Goal: Task Accomplishment & Management: Use online tool/utility

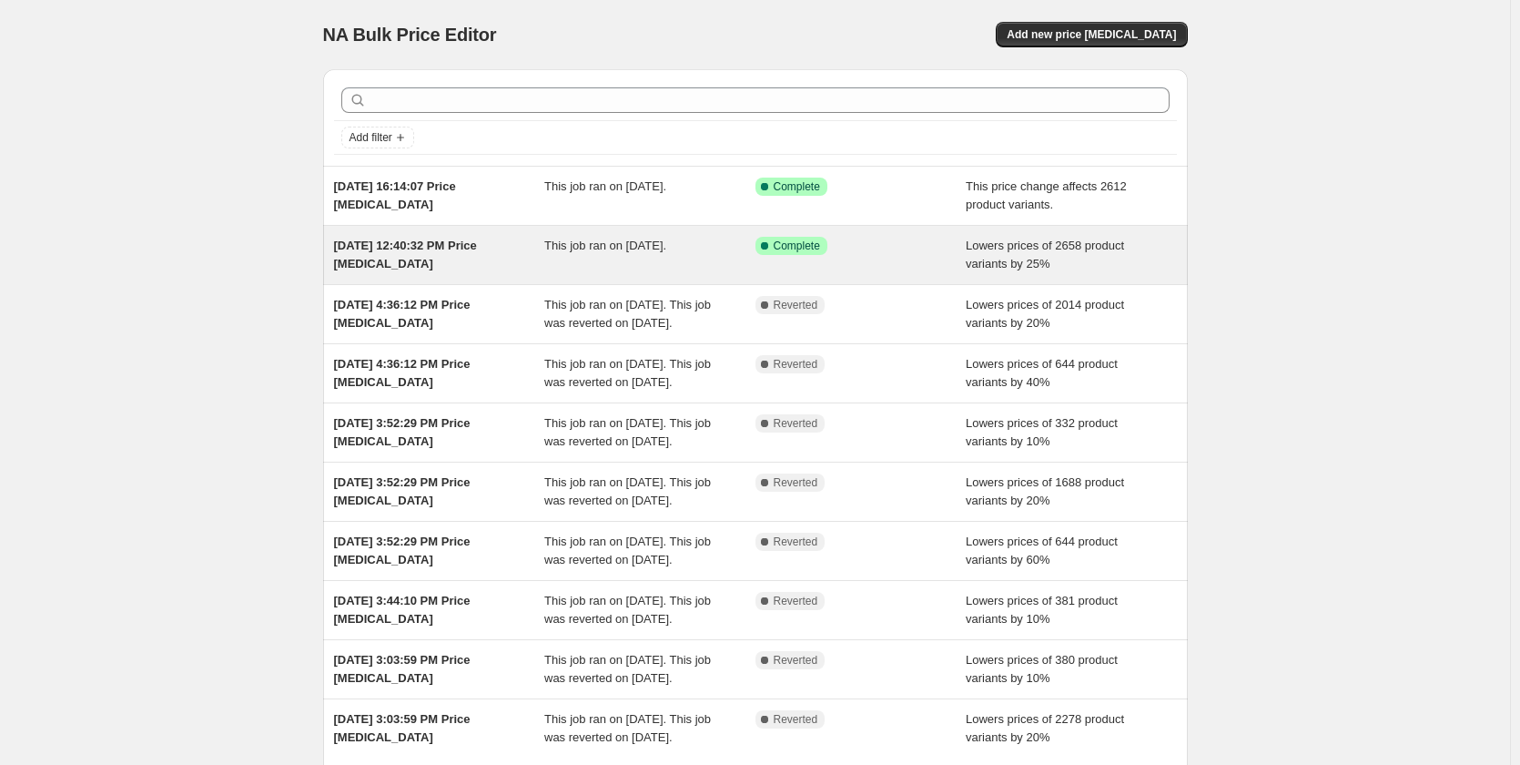
click at [638, 249] on span "This job ran on [DATE]." at bounding box center [605, 246] width 122 height 14
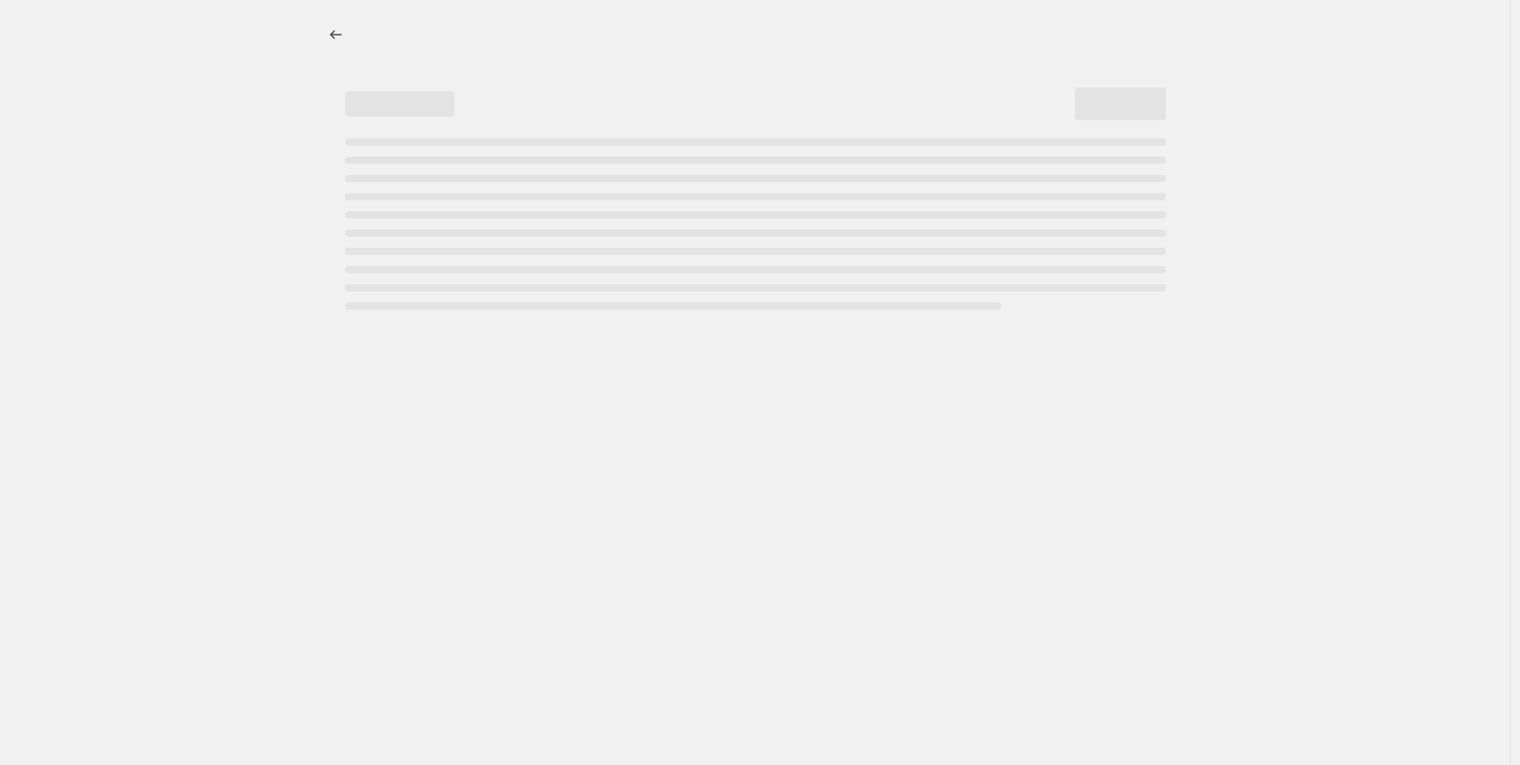
select select "percentage"
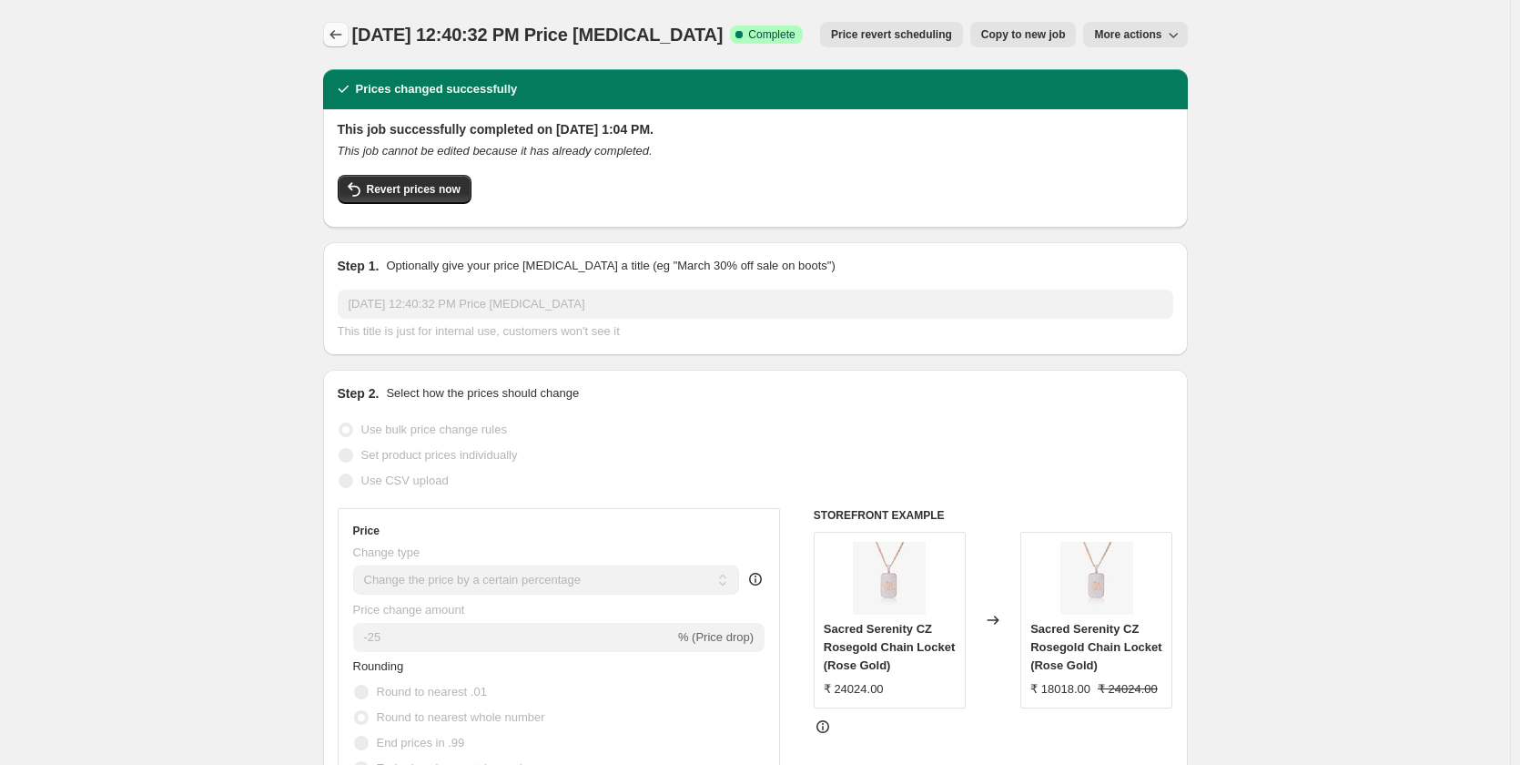
click at [338, 35] on icon "Price change jobs" at bounding box center [336, 34] width 18 height 18
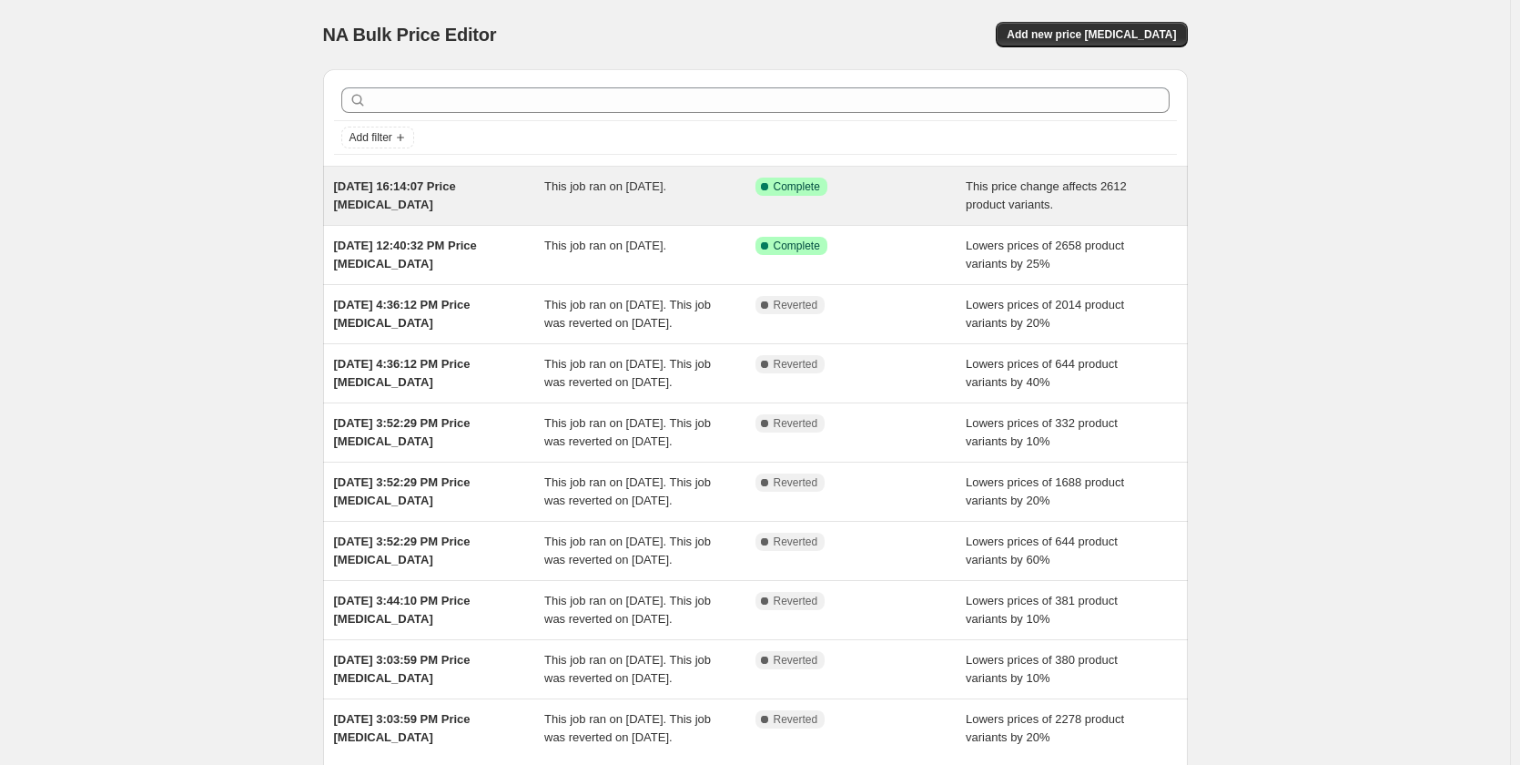
click at [575, 197] on div "This job ran on [DATE]." at bounding box center [649, 196] width 211 height 36
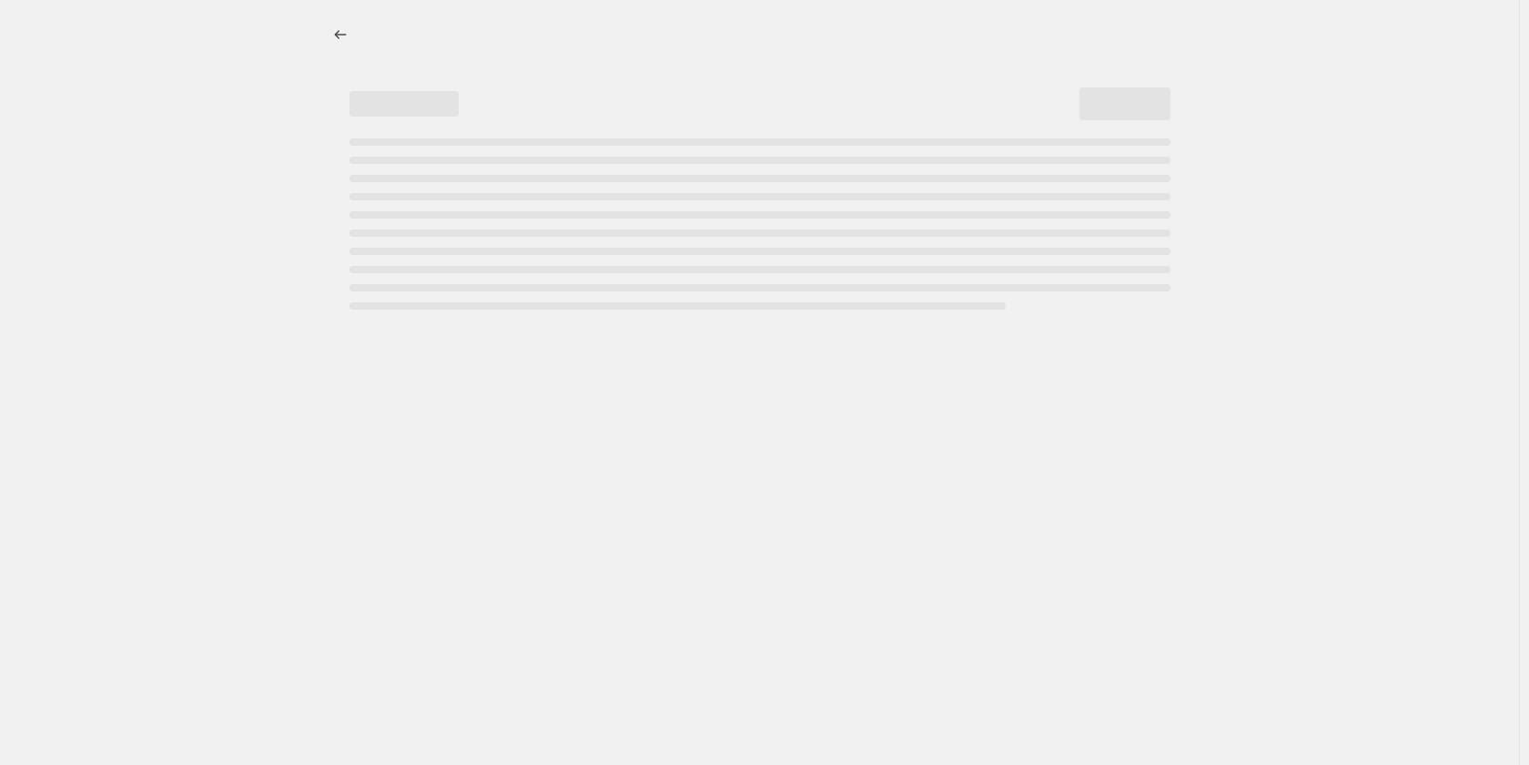
select select "pcap"
select select "no_change"
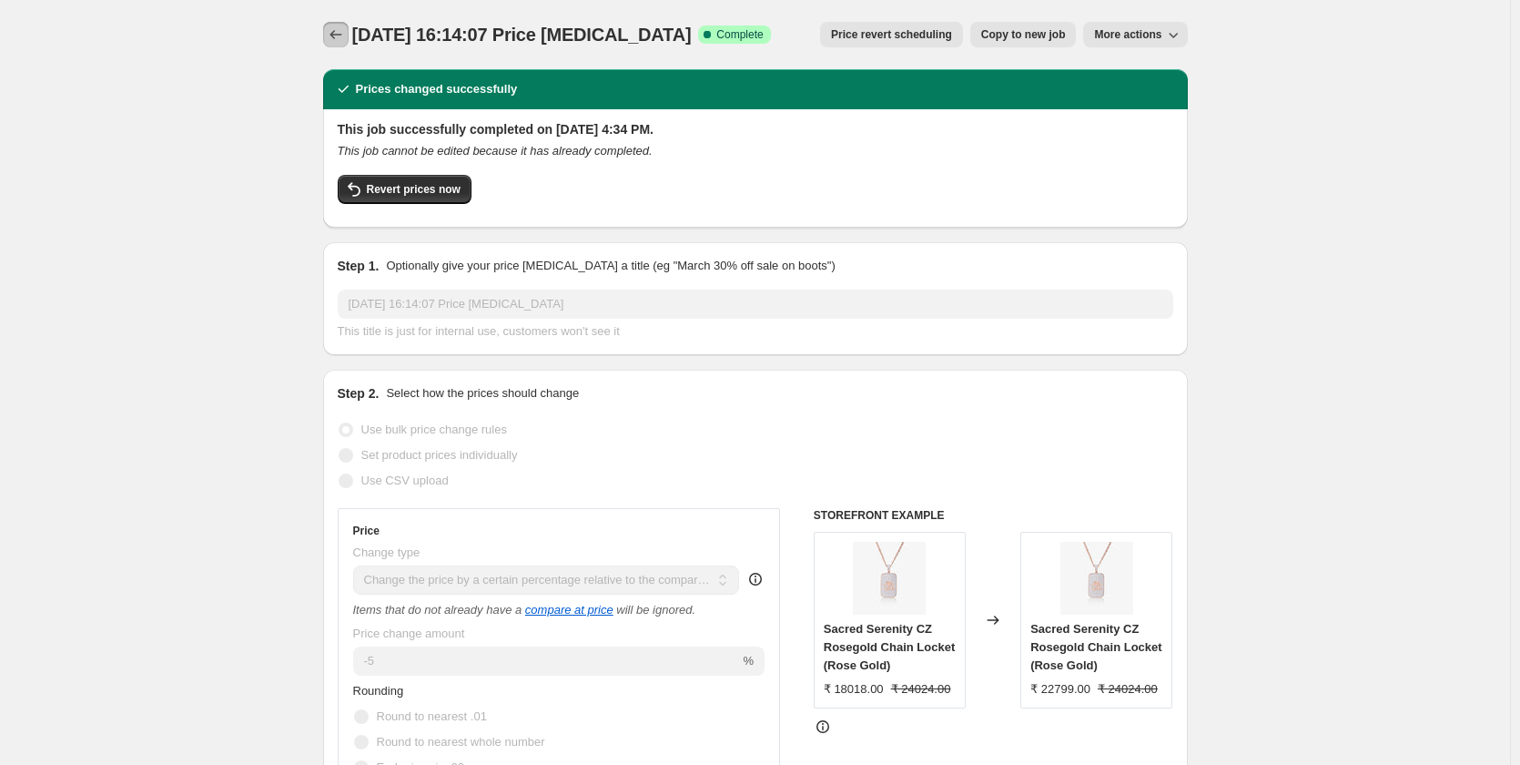
click at [330, 46] on button "Price change jobs" at bounding box center [335, 34] width 25 height 25
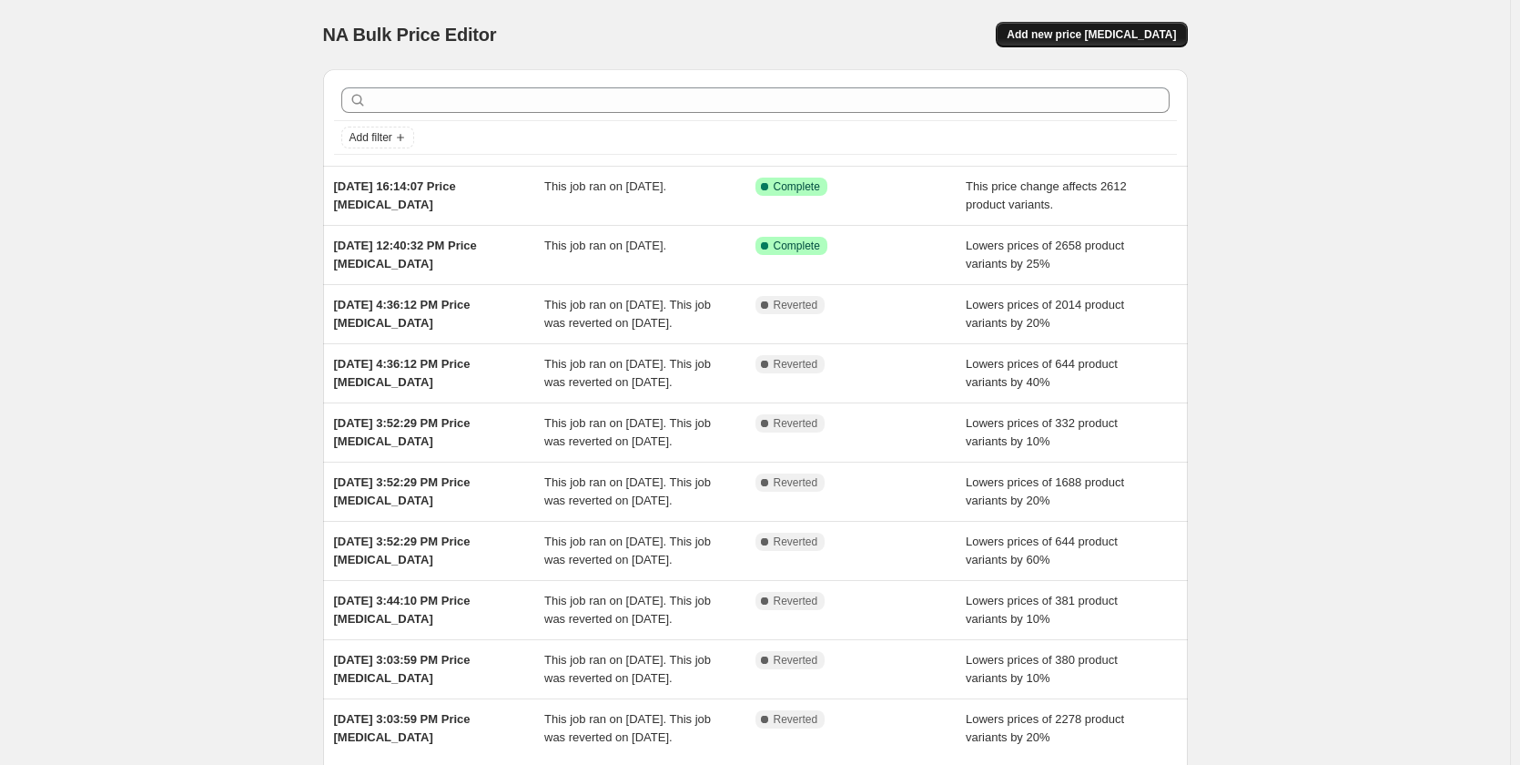
click at [1114, 35] on span "Add new price [MEDICAL_DATA]" at bounding box center [1091, 34] width 169 height 15
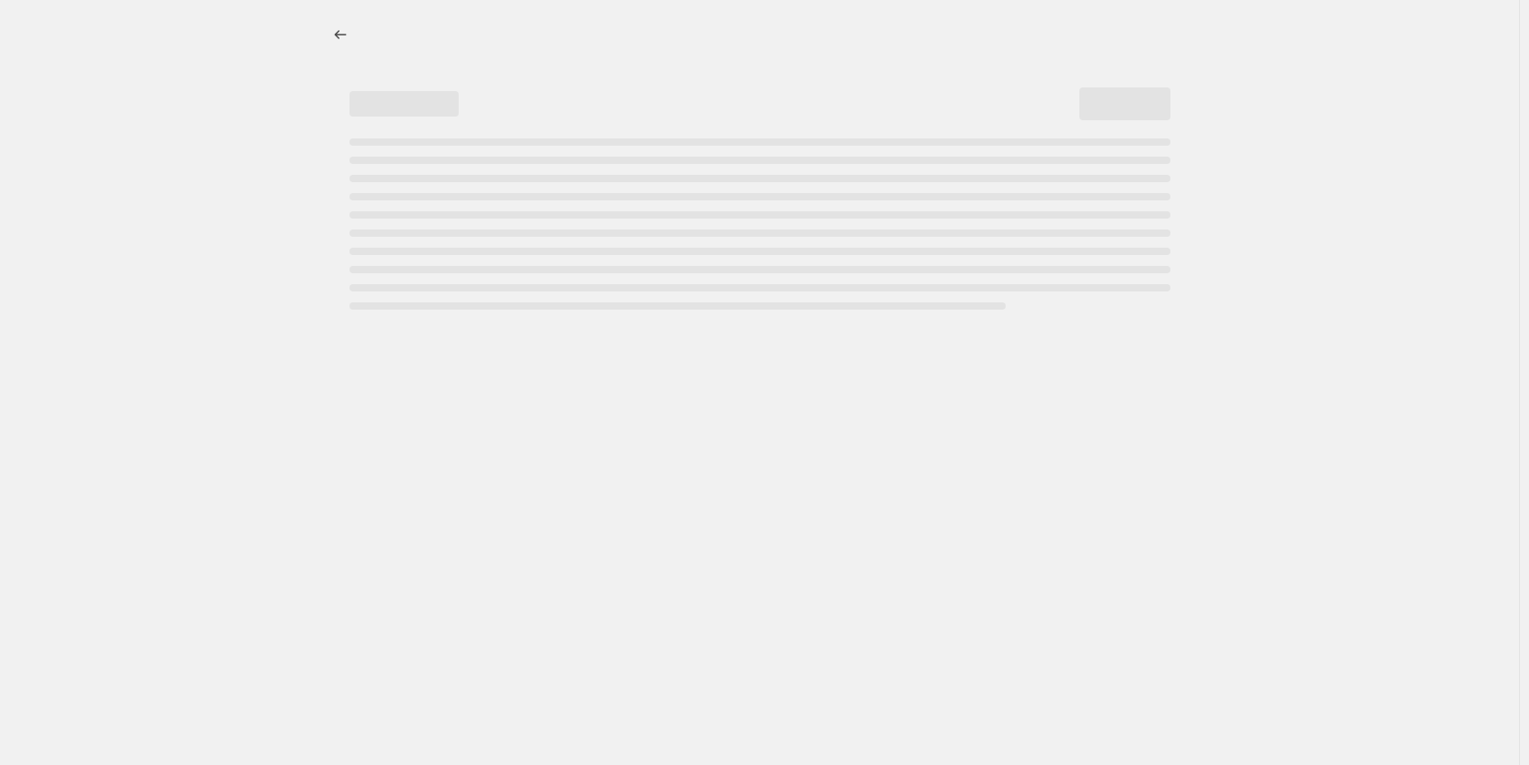
select select "percentage"
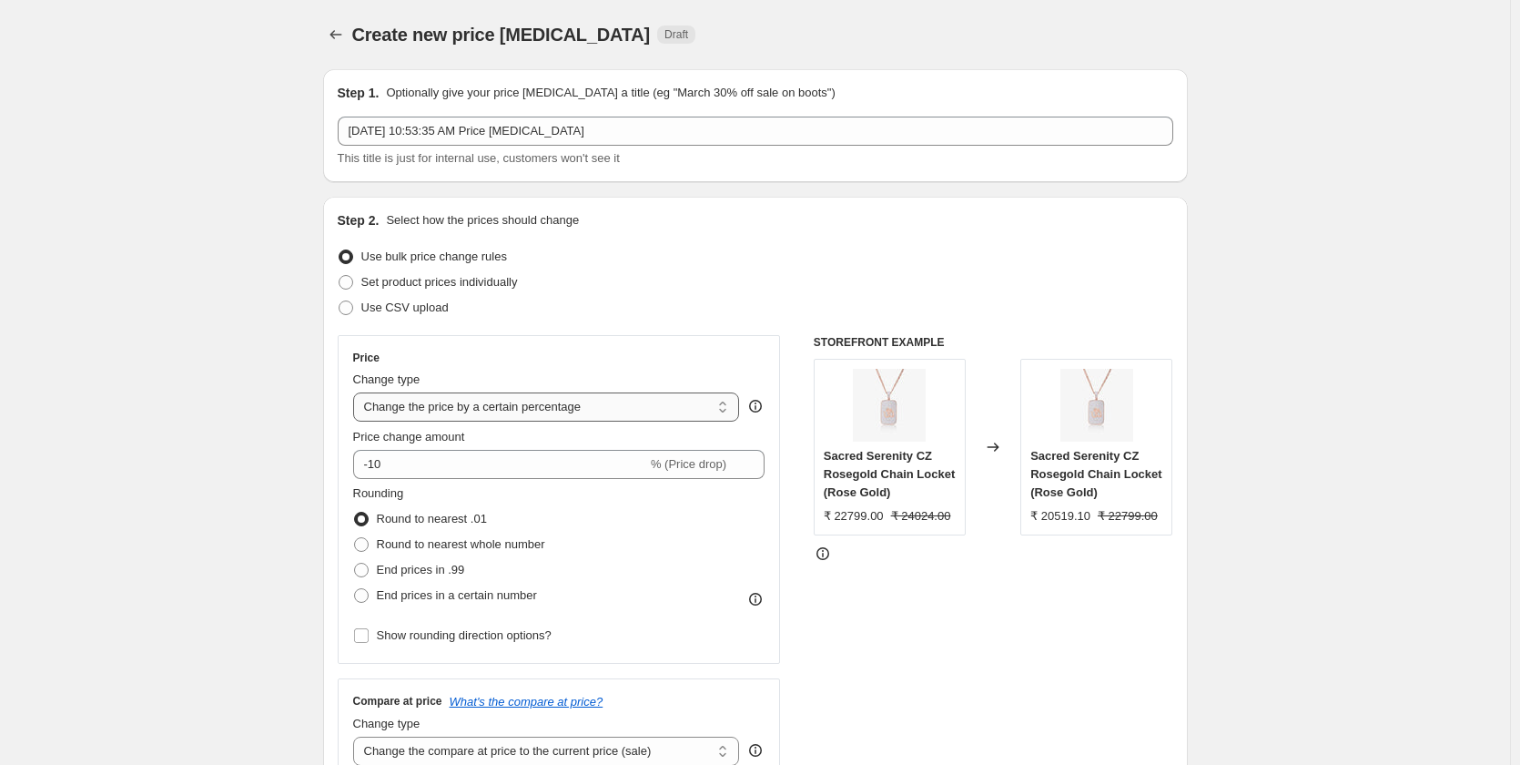
click at [523, 404] on select "Change the price to a certain amount Change the price by a certain amount Chang…" at bounding box center [546, 406] width 387 height 29
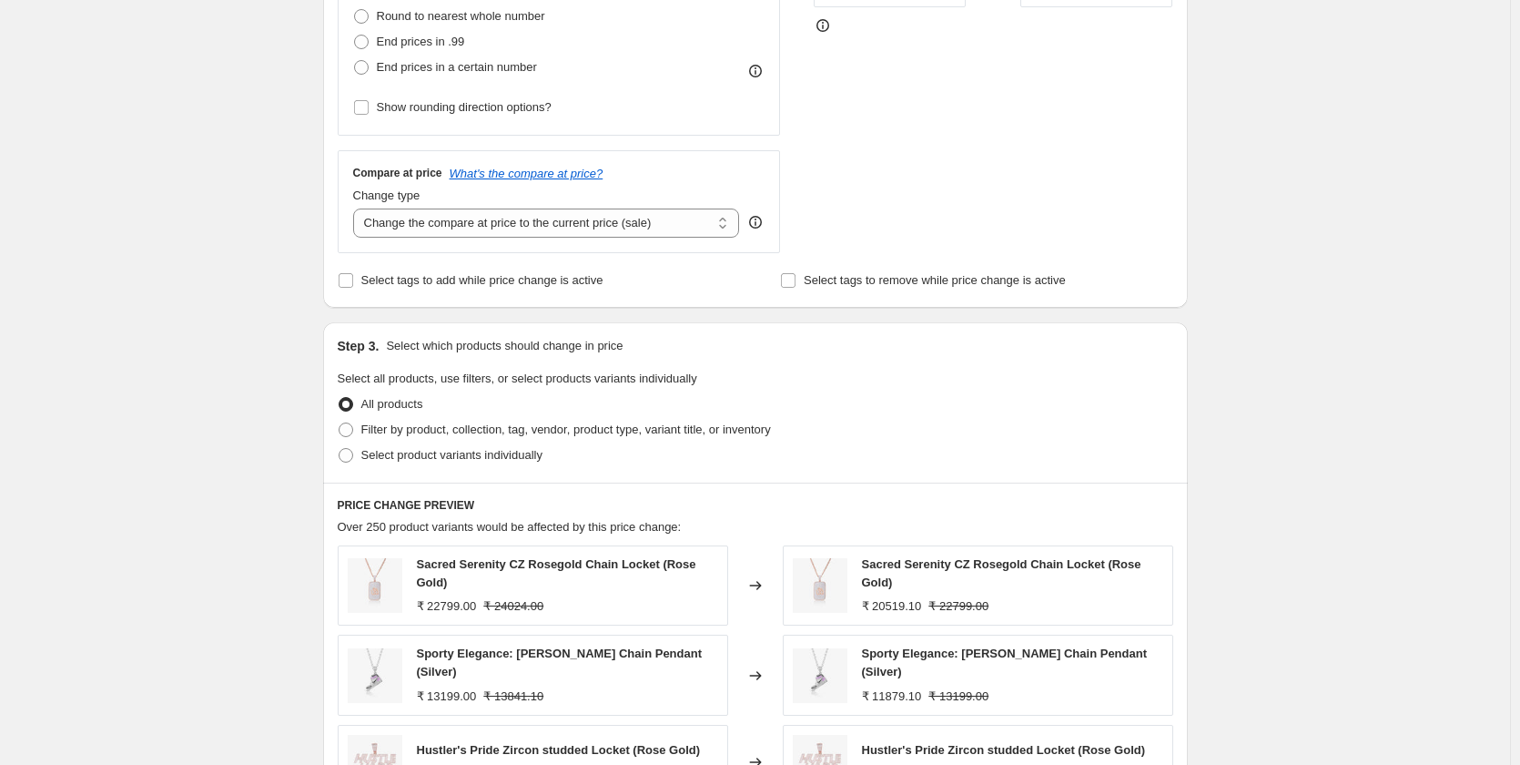
scroll to position [546, 0]
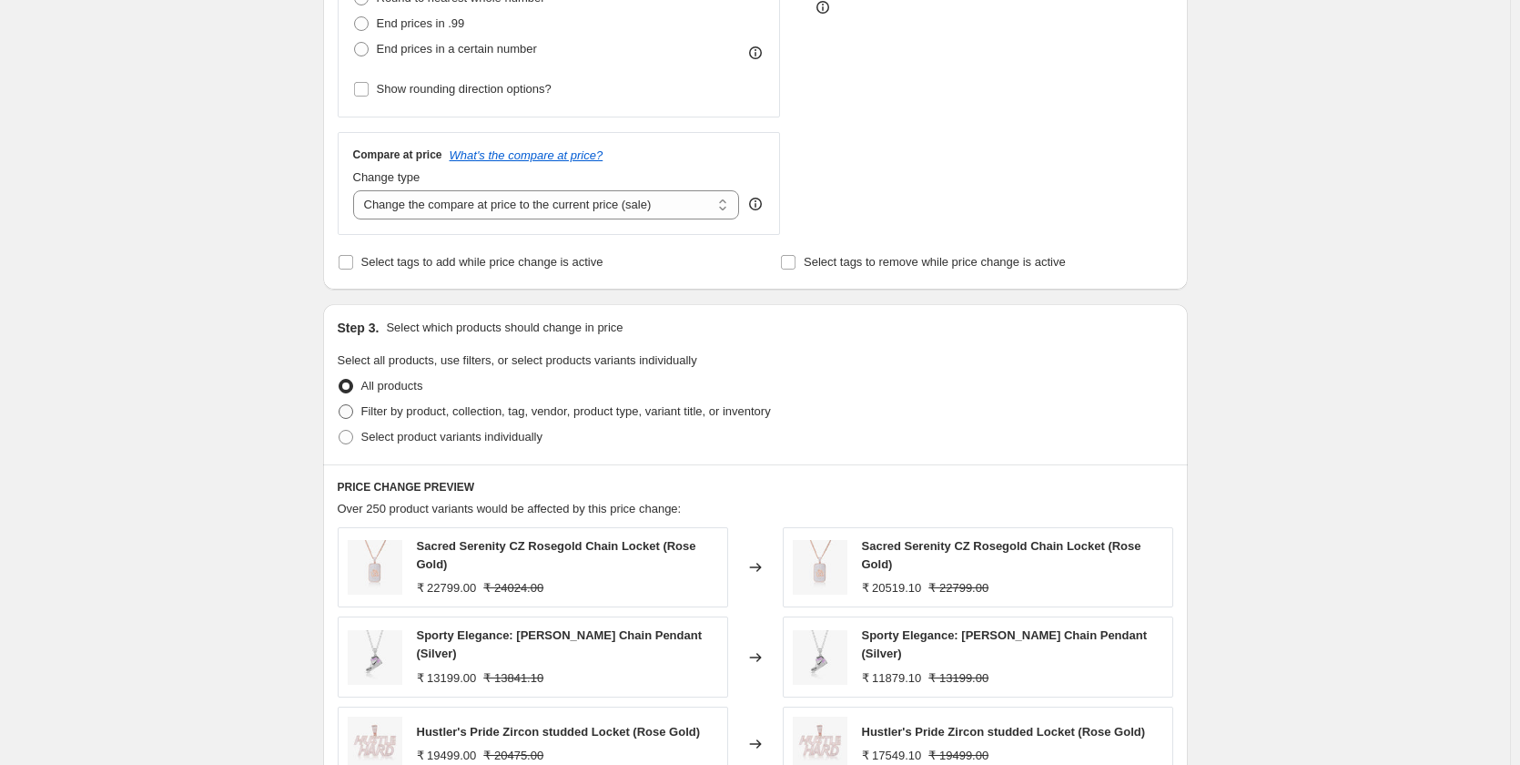
click at [345, 410] on span at bounding box center [346, 411] width 15 height 15
click at [340, 405] on input "Filter by product, collection, tag, vendor, product type, variant title, or inv…" at bounding box center [339, 404] width 1 height 1
radio input "true"
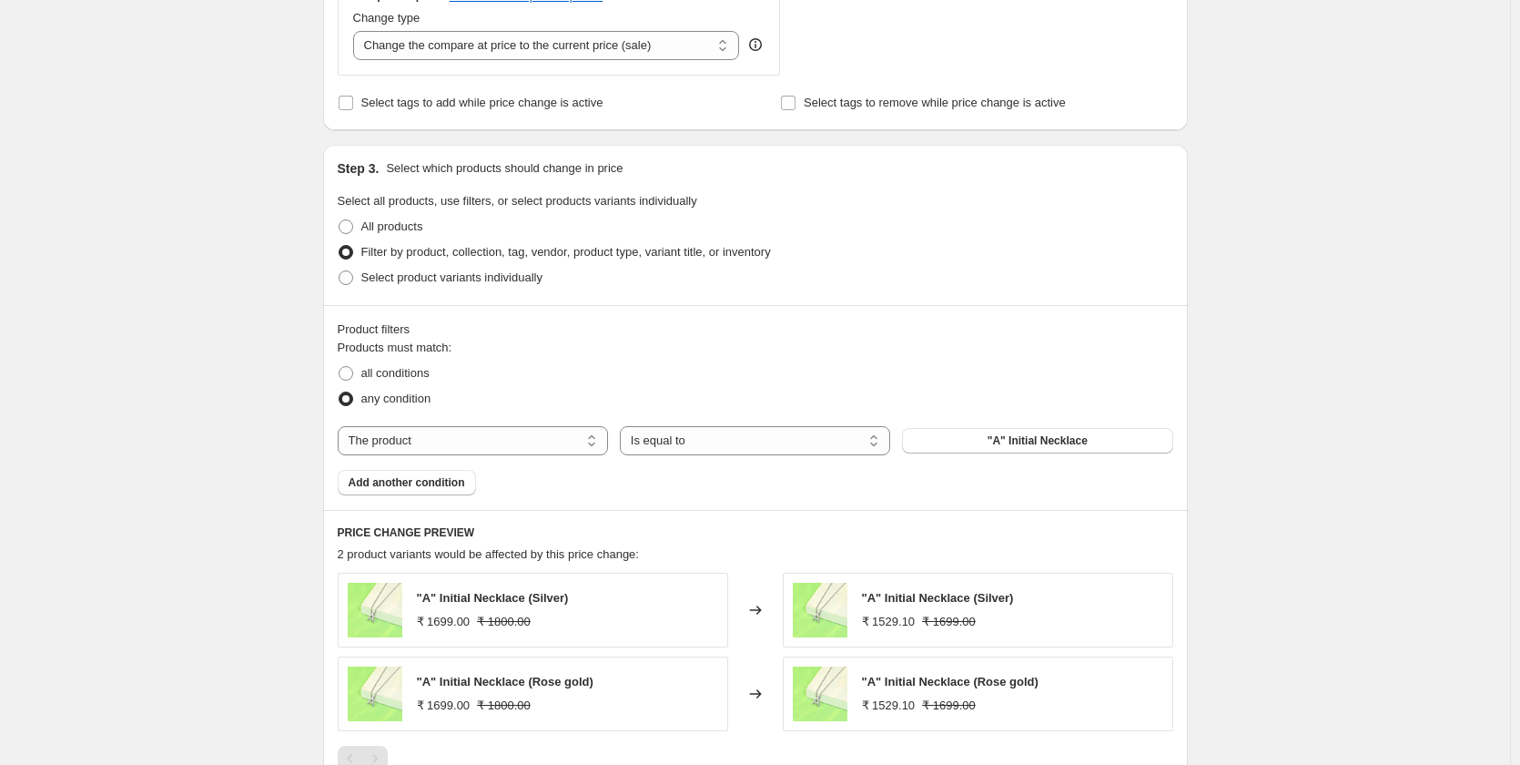
scroll to position [728, 0]
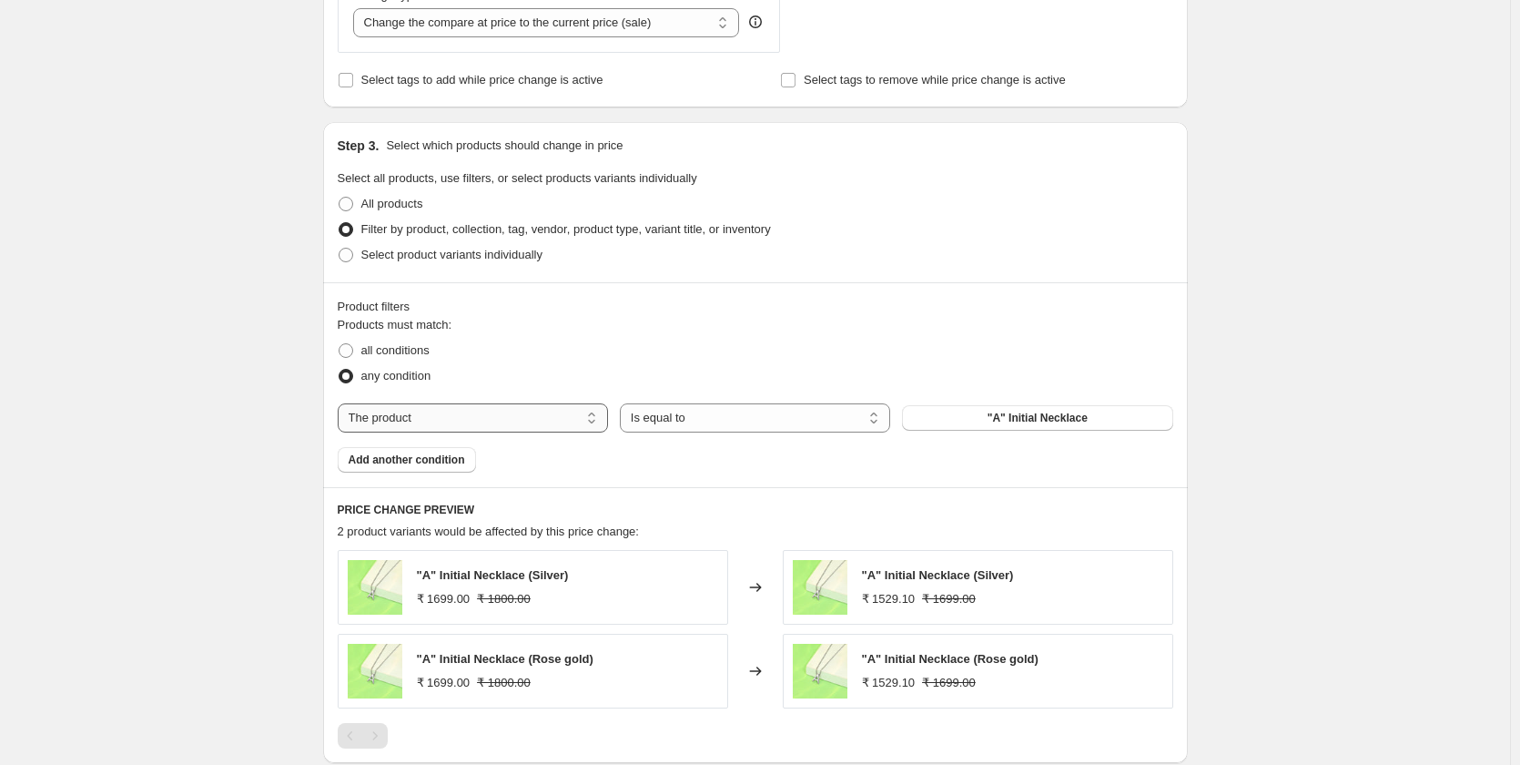
click at [452, 414] on select "The product The product's collection The product's tag The product's vendor The…" at bounding box center [473, 417] width 270 height 29
select select "inventory_quantity"
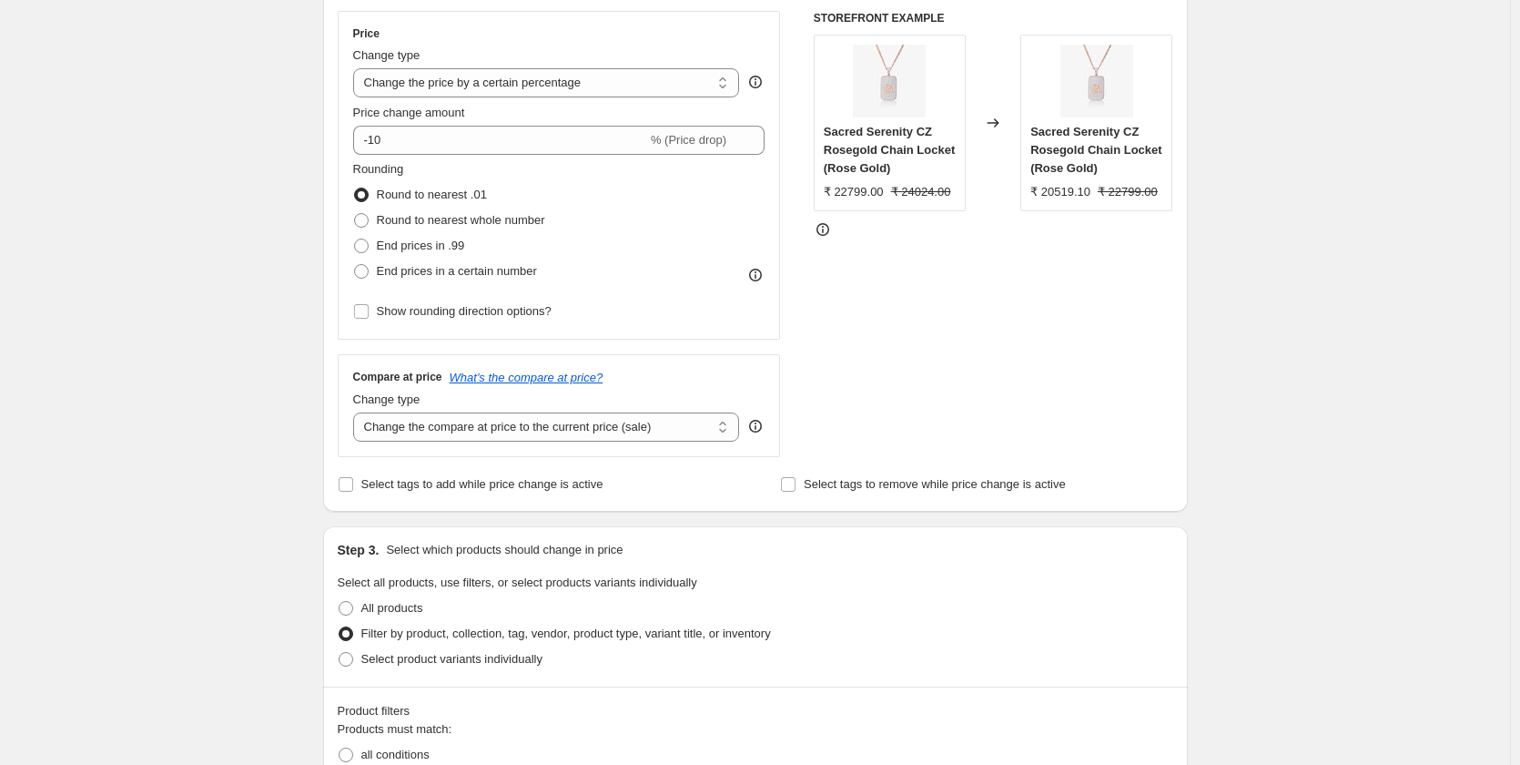
scroll to position [0, 0]
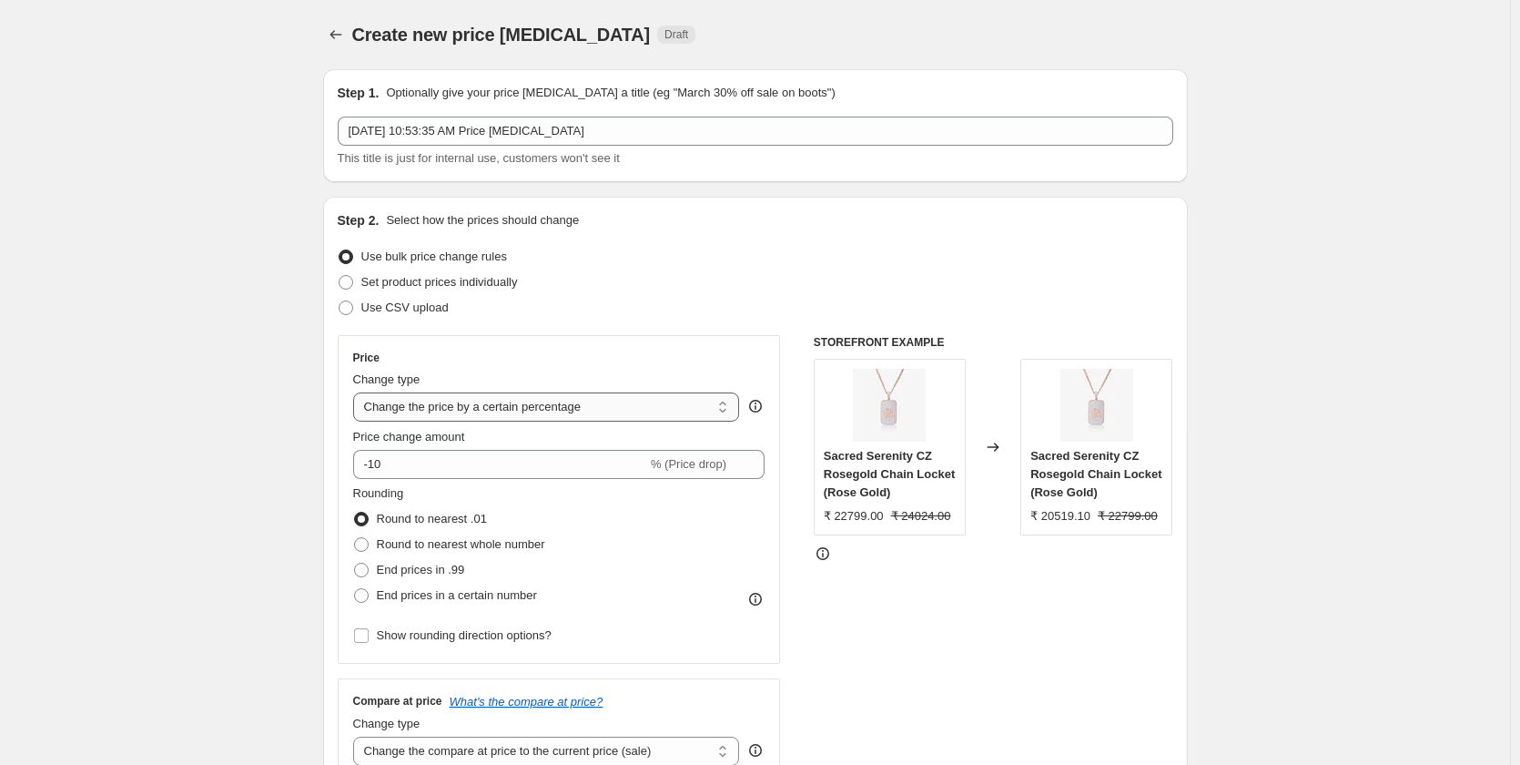
click at [421, 413] on select "Change the price to a certain amount Change the price by a certain amount Chang…" at bounding box center [546, 406] width 387 height 29
click at [357, 392] on select "Change the price to a certain amount Change the price by a certain amount Chang…" at bounding box center [546, 406] width 387 height 29
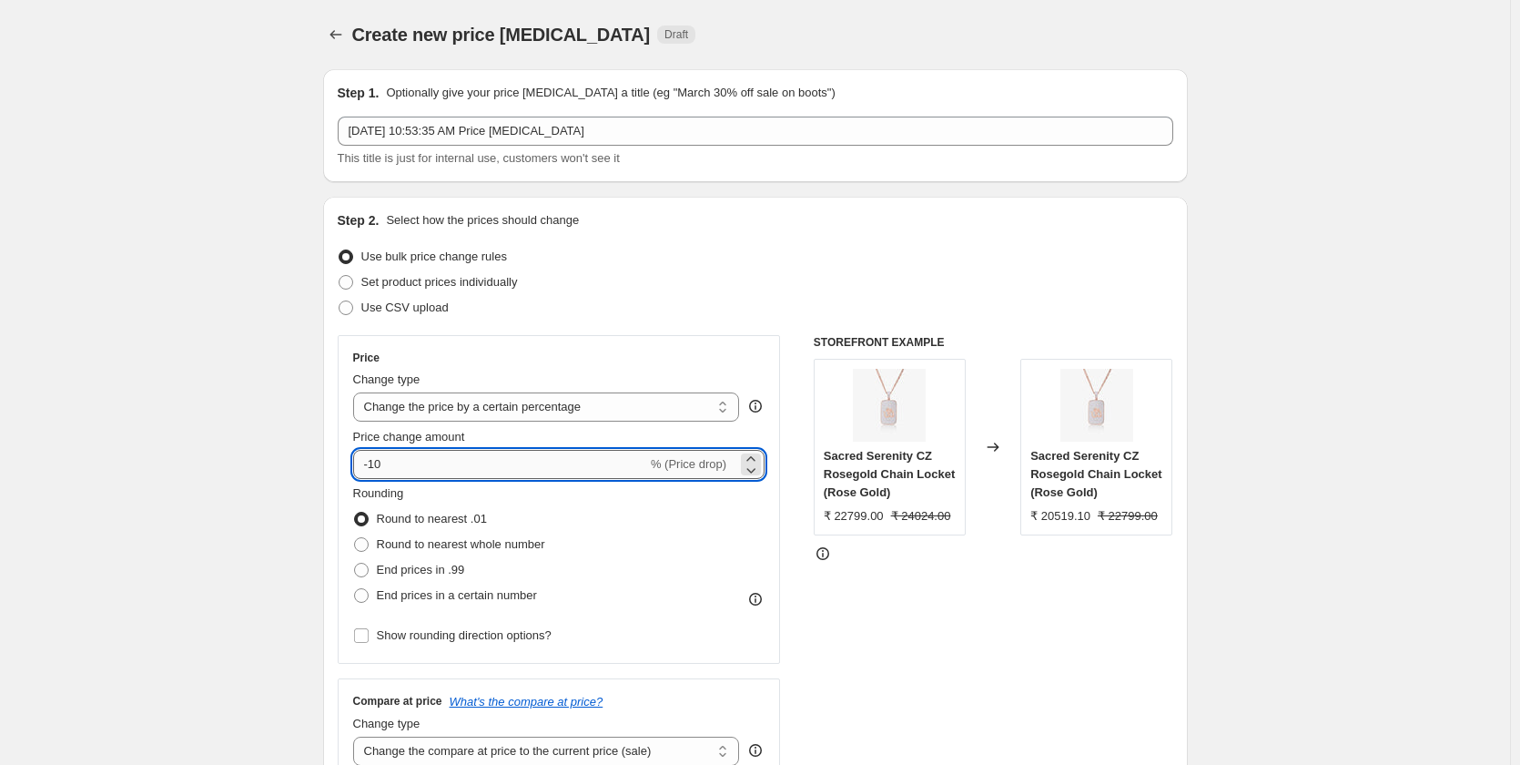
click at [433, 462] on input "-10" at bounding box center [500, 464] width 294 height 29
type input "-15"
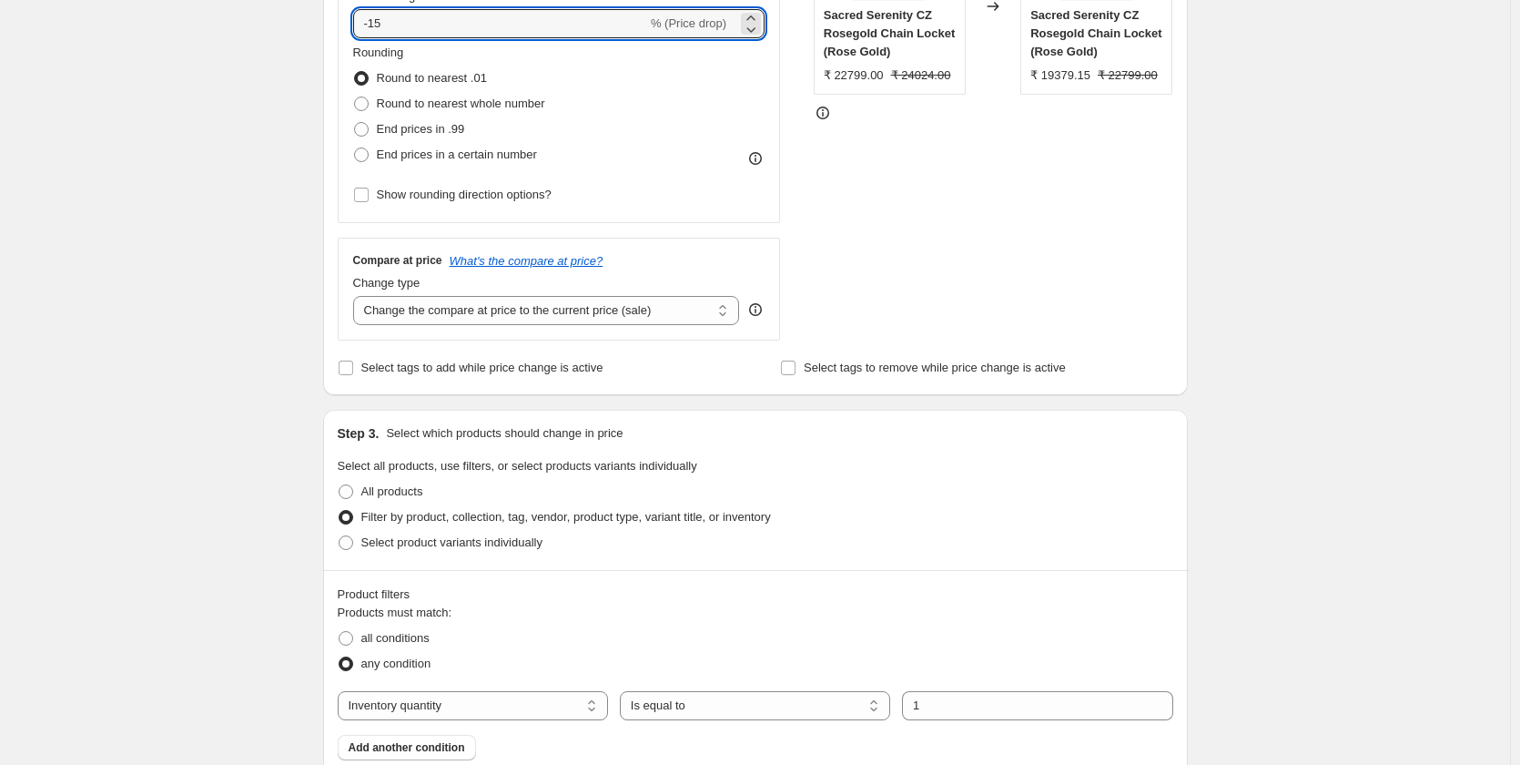
scroll to position [455, 0]
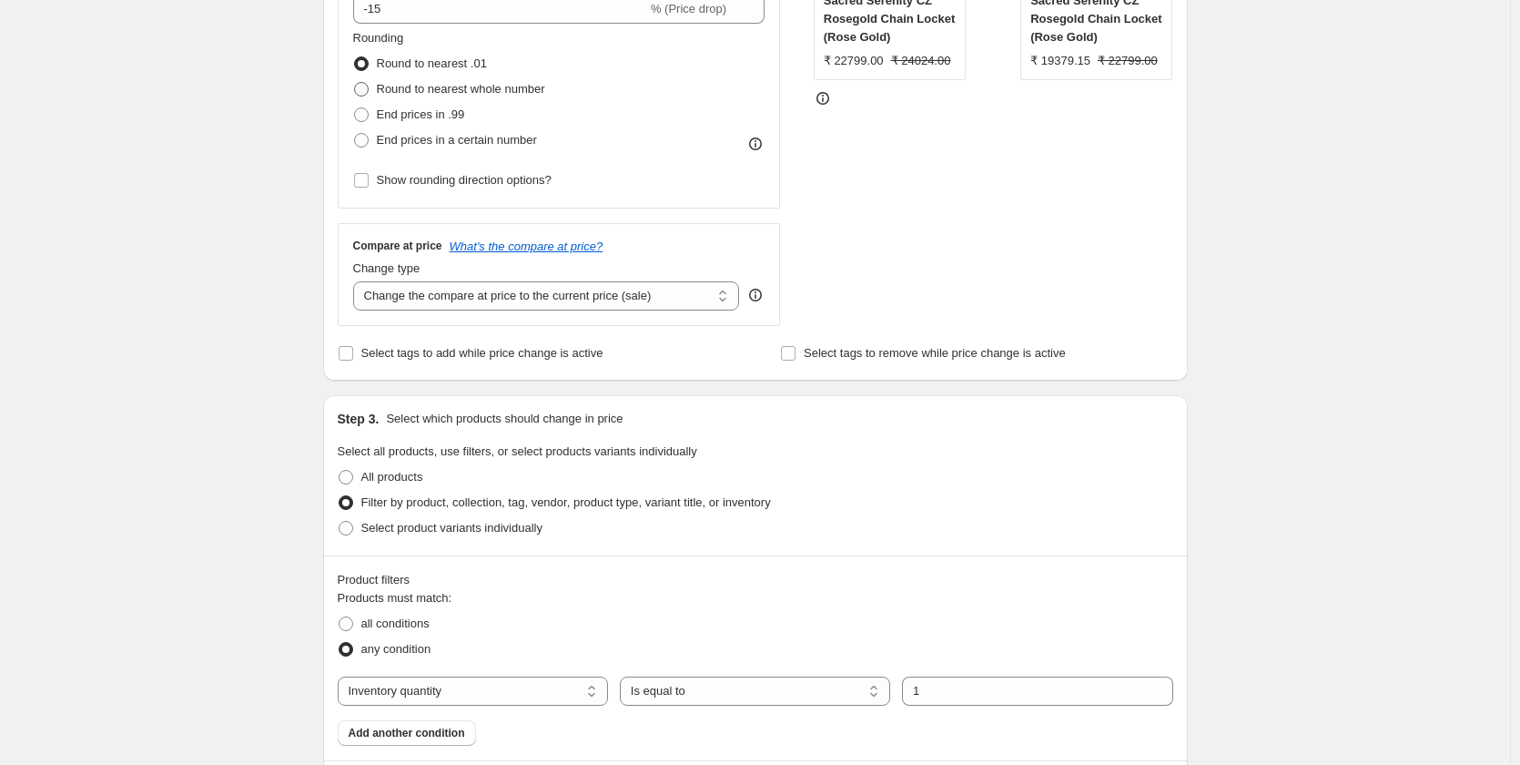
click at [363, 90] on span at bounding box center [361, 89] width 15 height 15
click at [355, 83] on input "Round to nearest whole number" at bounding box center [354, 82] width 1 height 1
radio input "true"
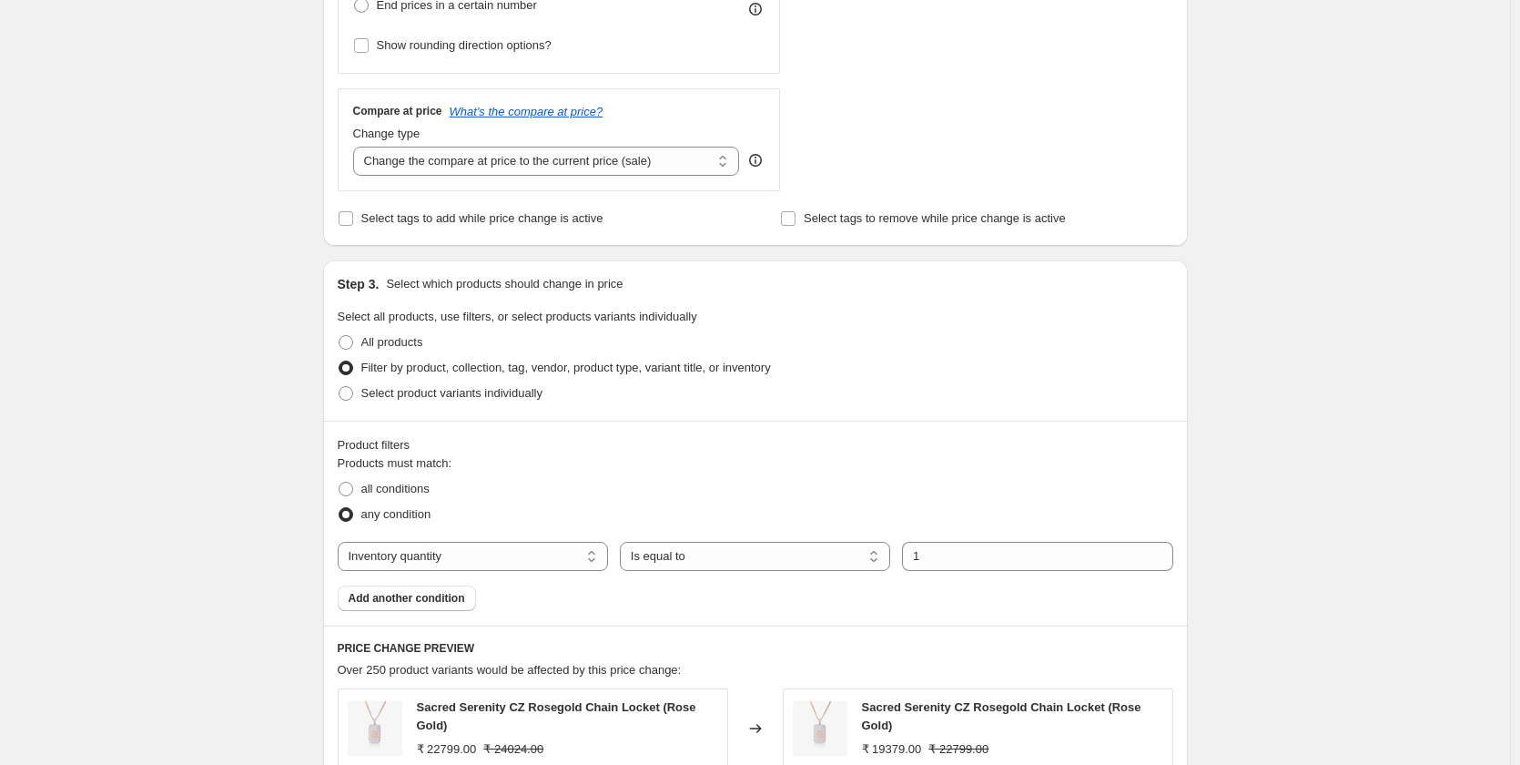
scroll to position [637, 0]
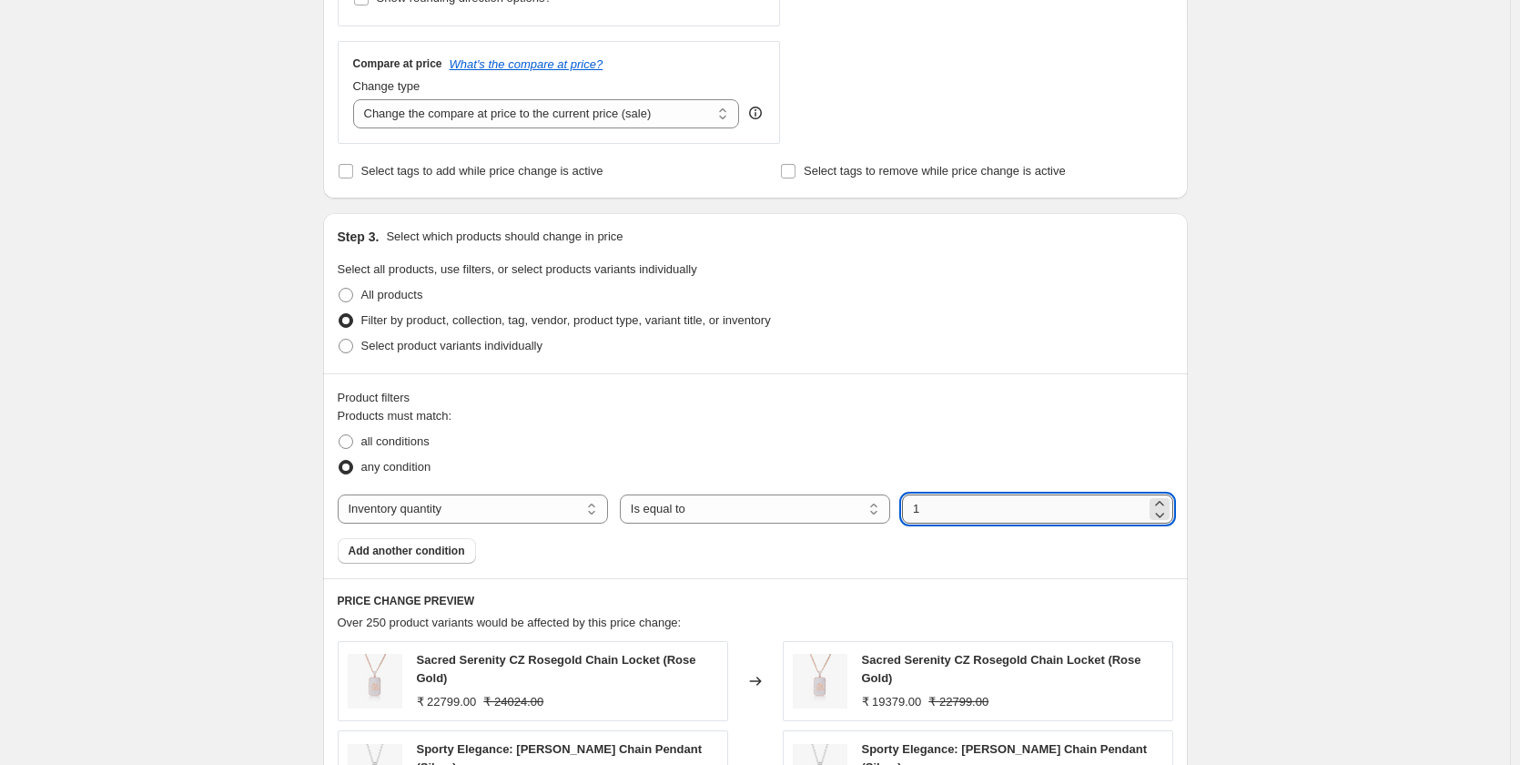
click at [983, 511] on input "1" at bounding box center [1023, 508] width 243 height 29
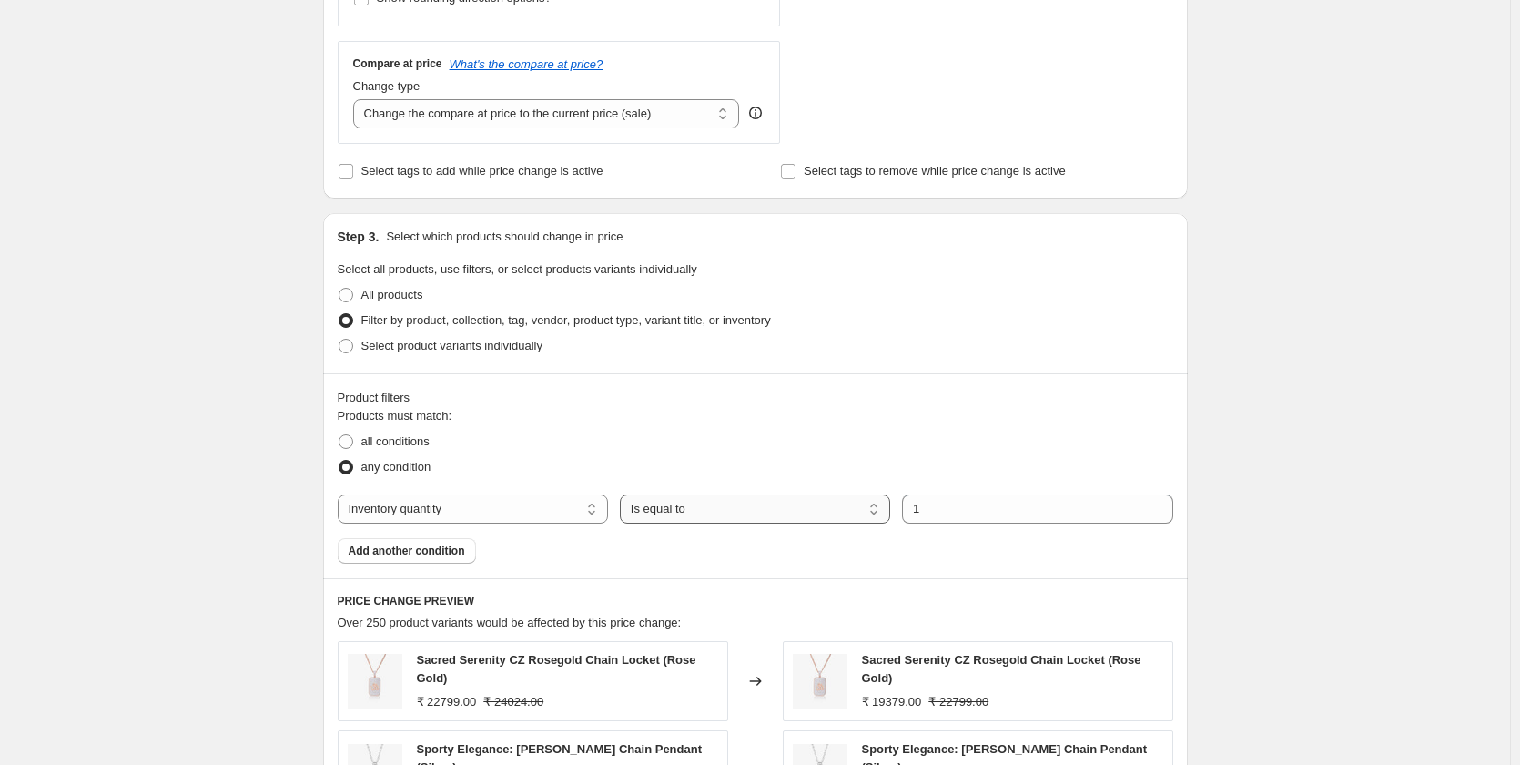
click at [723, 504] on select "Is equal to Is not equal to Is greater than Is less than" at bounding box center [755, 508] width 270 height 29
select select ">"
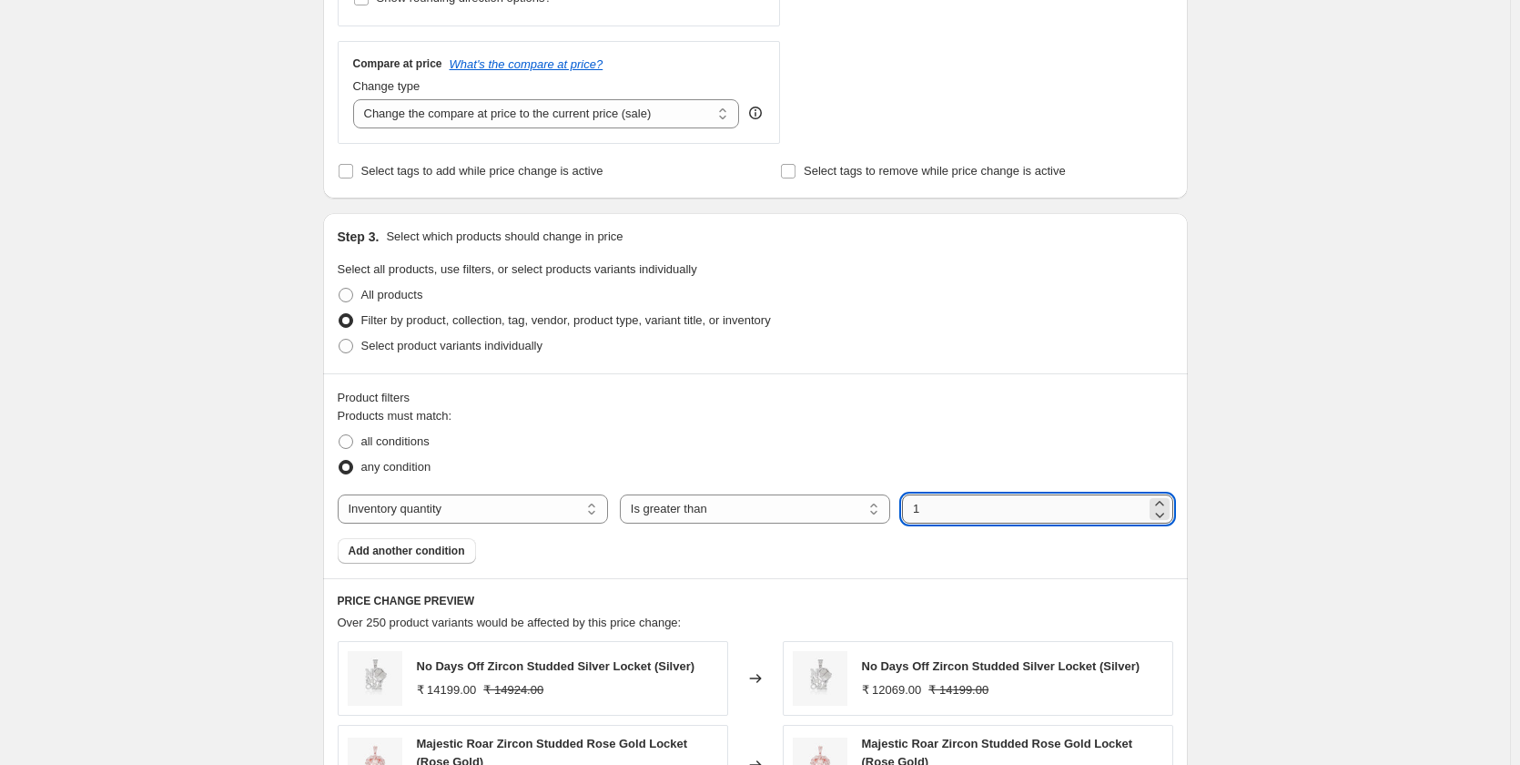
click at [932, 514] on input "1" at bounding box center [1023, 508] width 243 height 29
type input "5"
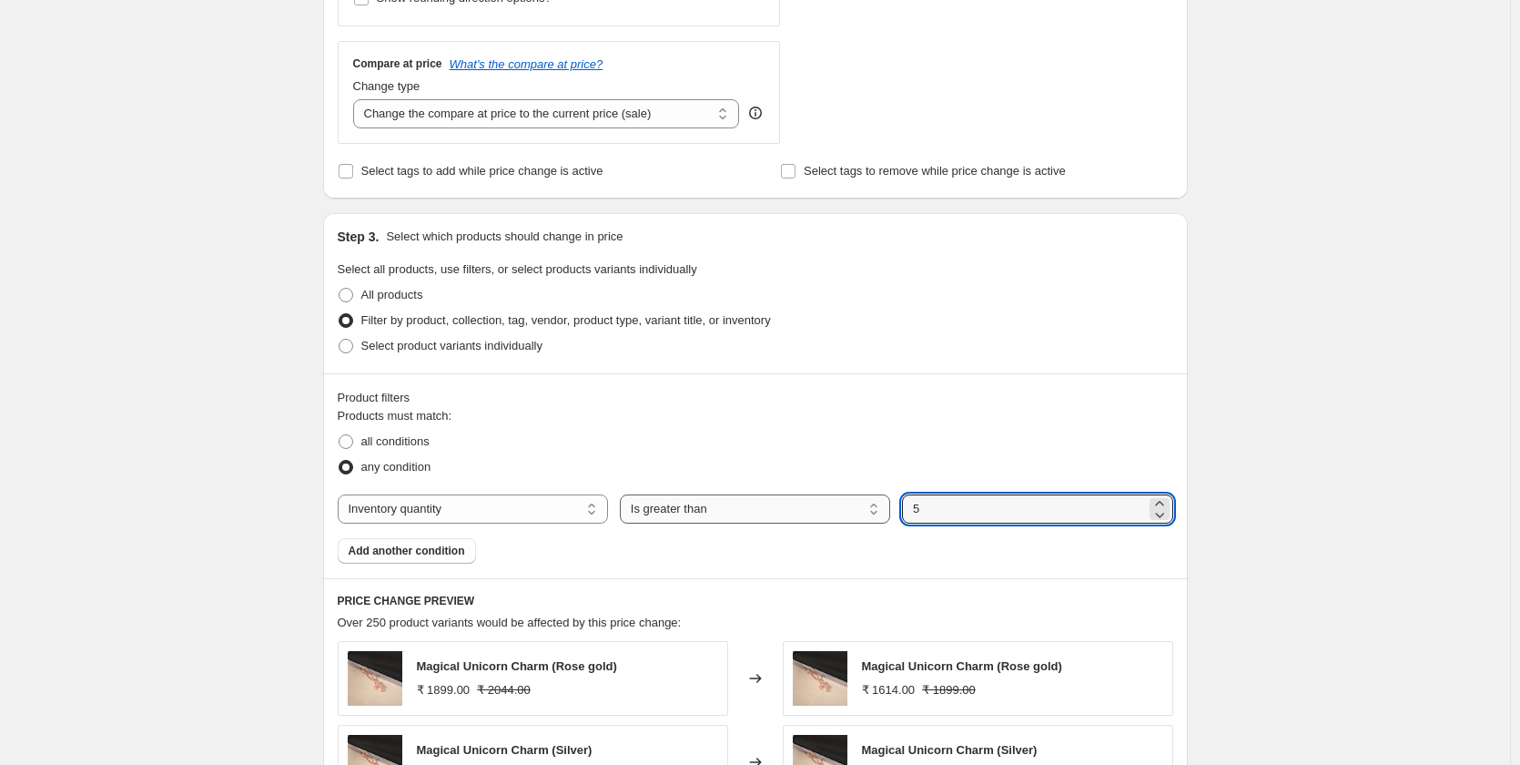
click at [825, 502] on select "Is equal to Is not equal to Is greater than Is less than" at bounding box center [755, 508] width 270 height 29
select select "<"
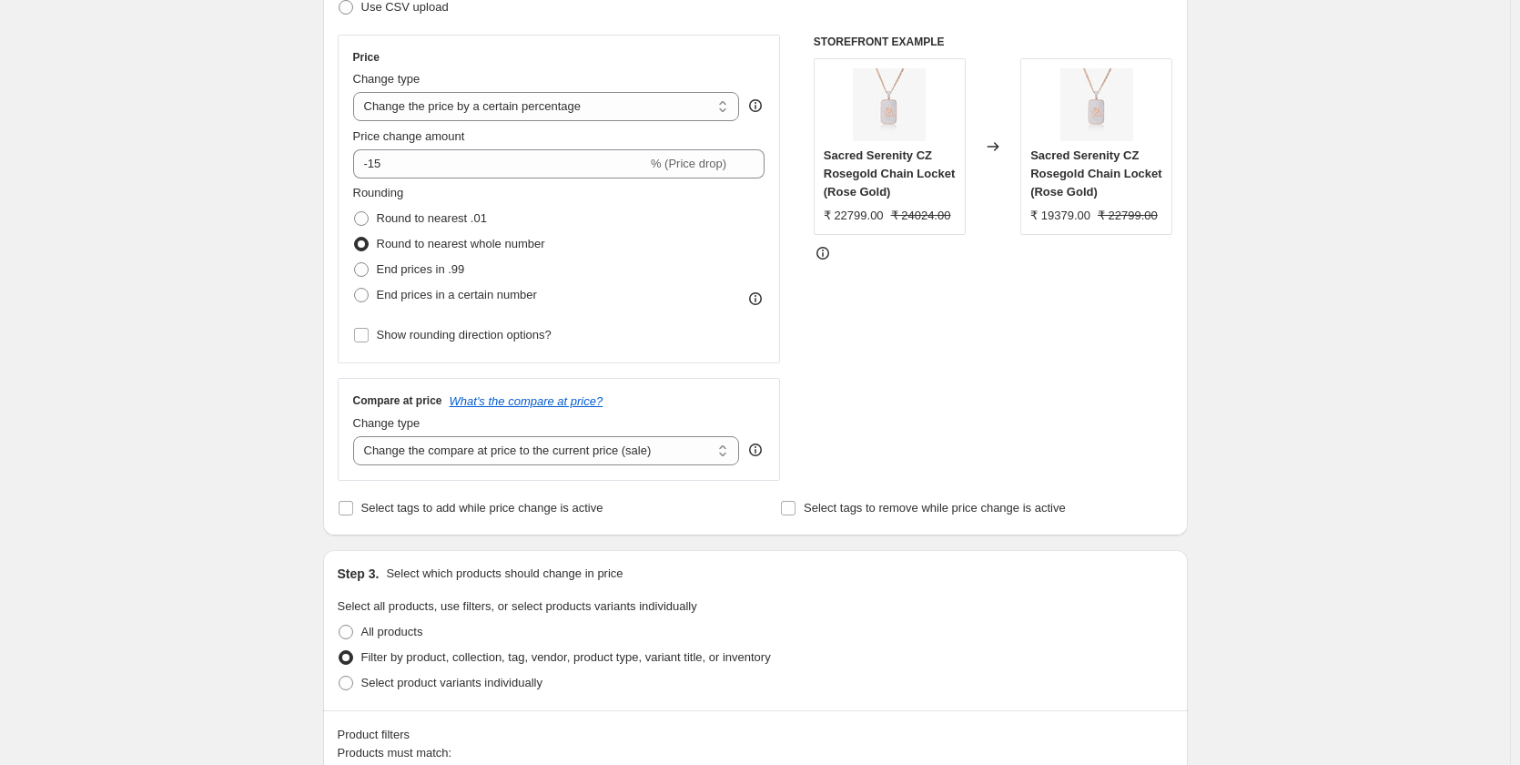
scroll to position [182, 0]
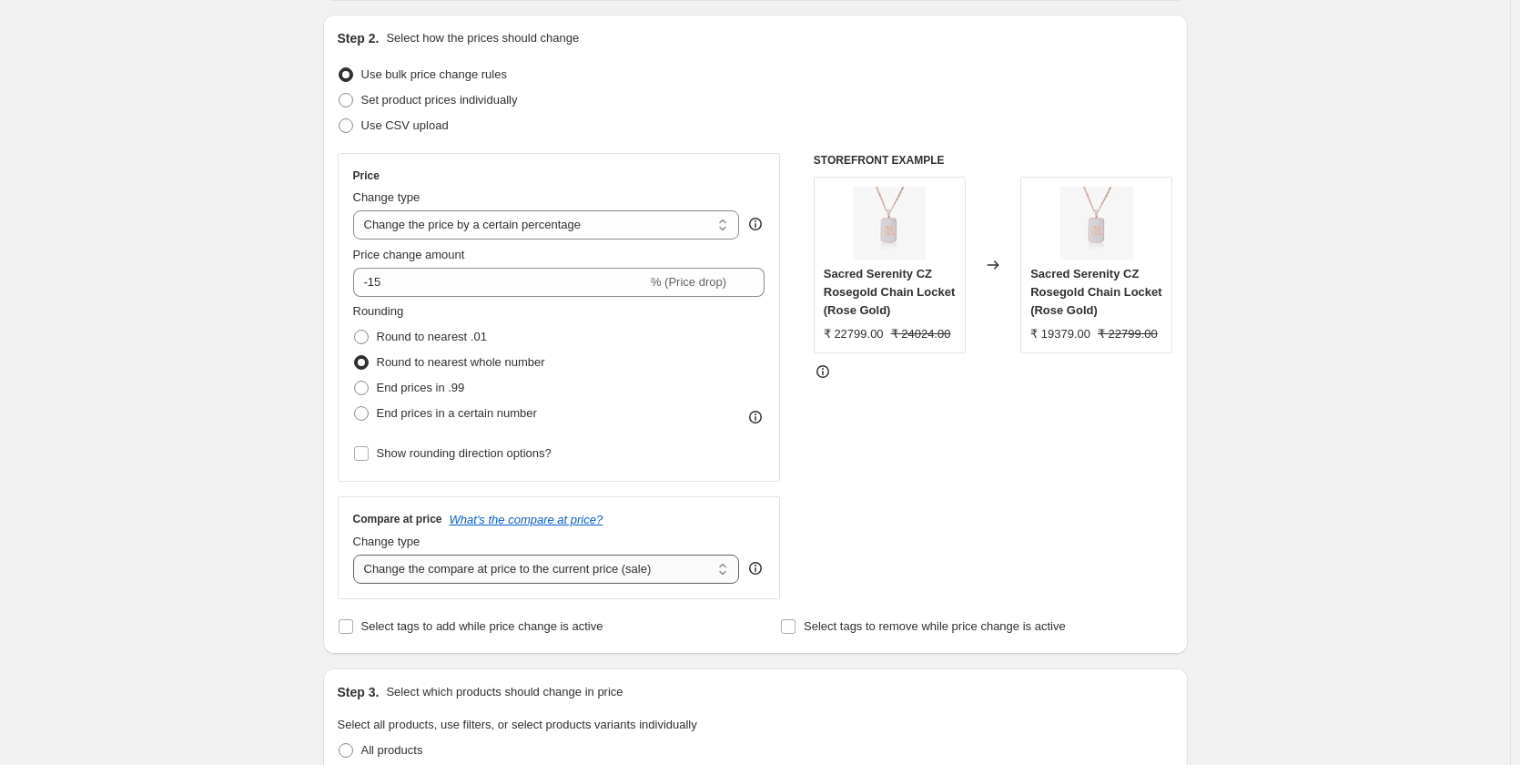
click at [454, 574] on select "Change the compare at price to the current price (sale) Change the compare at p…" at bounding box center [546, 568] width 387 height 29
click at [357, 554] on select "Change the compare at price to the current price (sale) Change the compare at p…" at bounding box center [546, 568] width 387 height 29
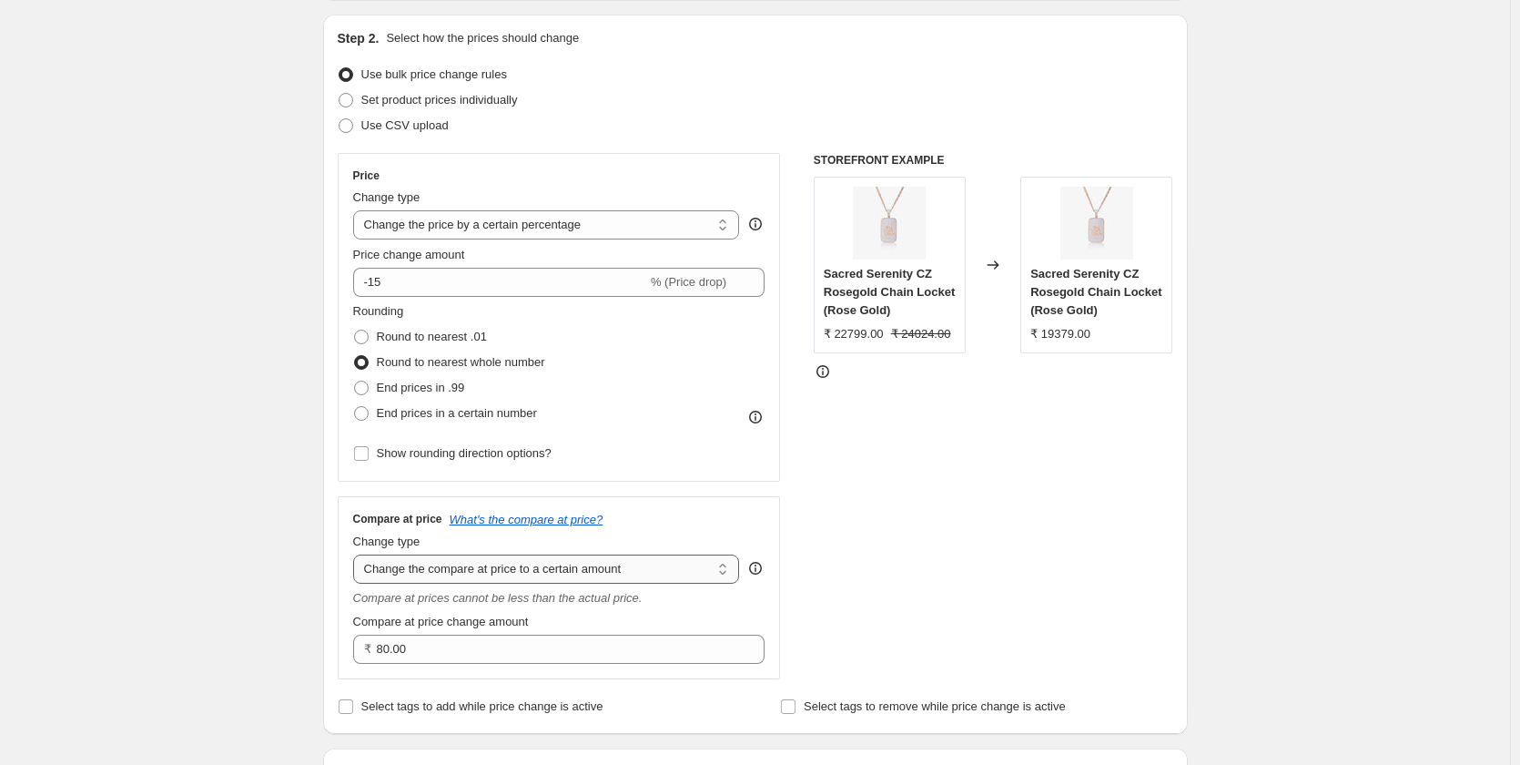
click at [506, 568] on select "Change the compare at price to the current price (sale) Change the compare at p…" at bounding box center [546, 568] width 387 height 29
select select "pp"
click at [357, 554] on select "Change the compare at price to the current price (sale) Change the compare at p…" at bounding box center [546, 568] width 387 height 29
type input "20"
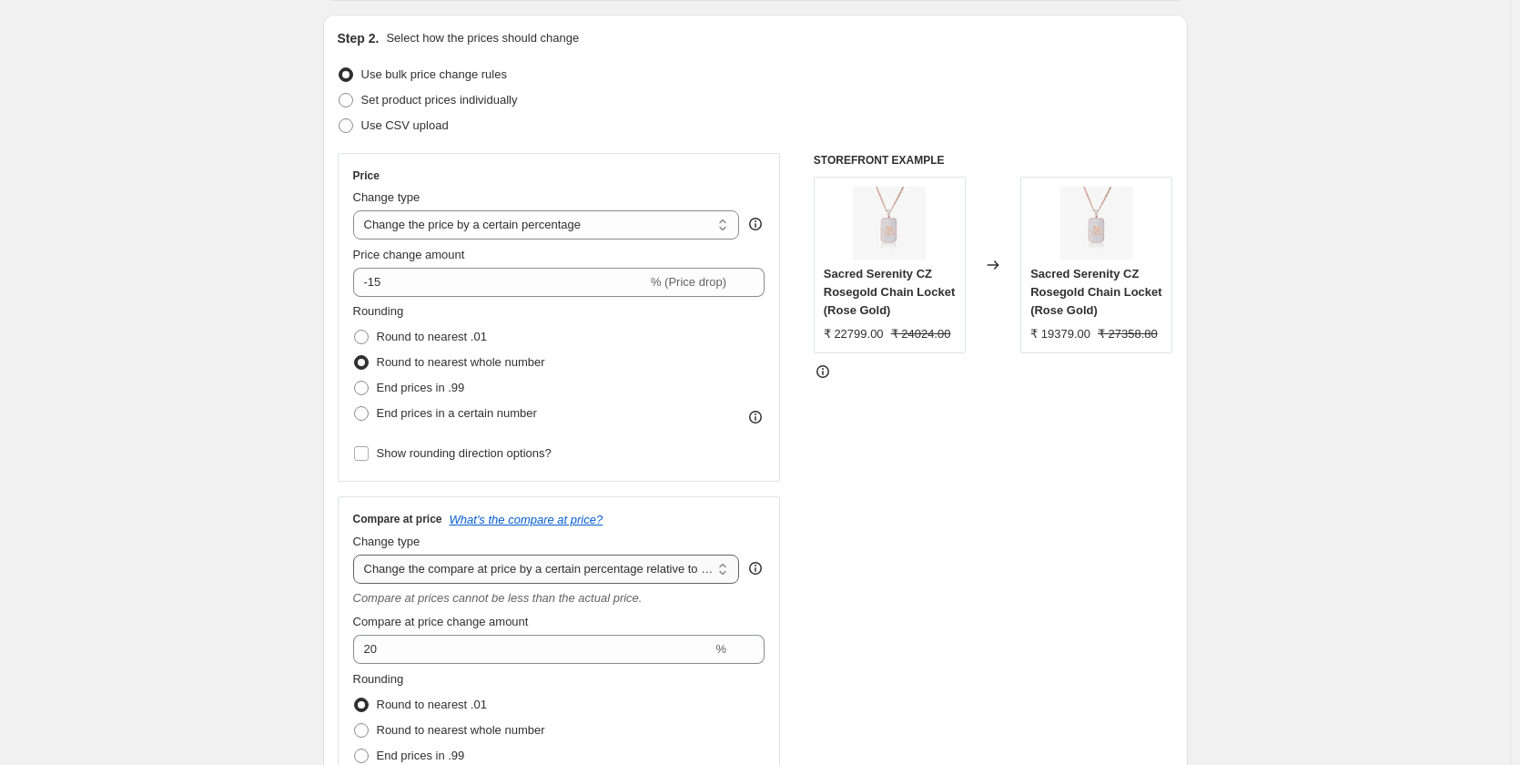
click at [411, 563] on select "Change the compare at price to the current price (sale) Change the compare at p…" at bounding box center [546, 568] width 387 height 29
select select "bp"
click at [357, 554] on select "Change the compare at price to the current price (sale) Change the compare at p…" at bounding box center [546, 568] width 387 height 29
type input "12.00"
click at [451, 566] on select "Change the compare at price to the current price (sale) Change the compare at p…" at bounding box center [546, 568] width 387 height 29
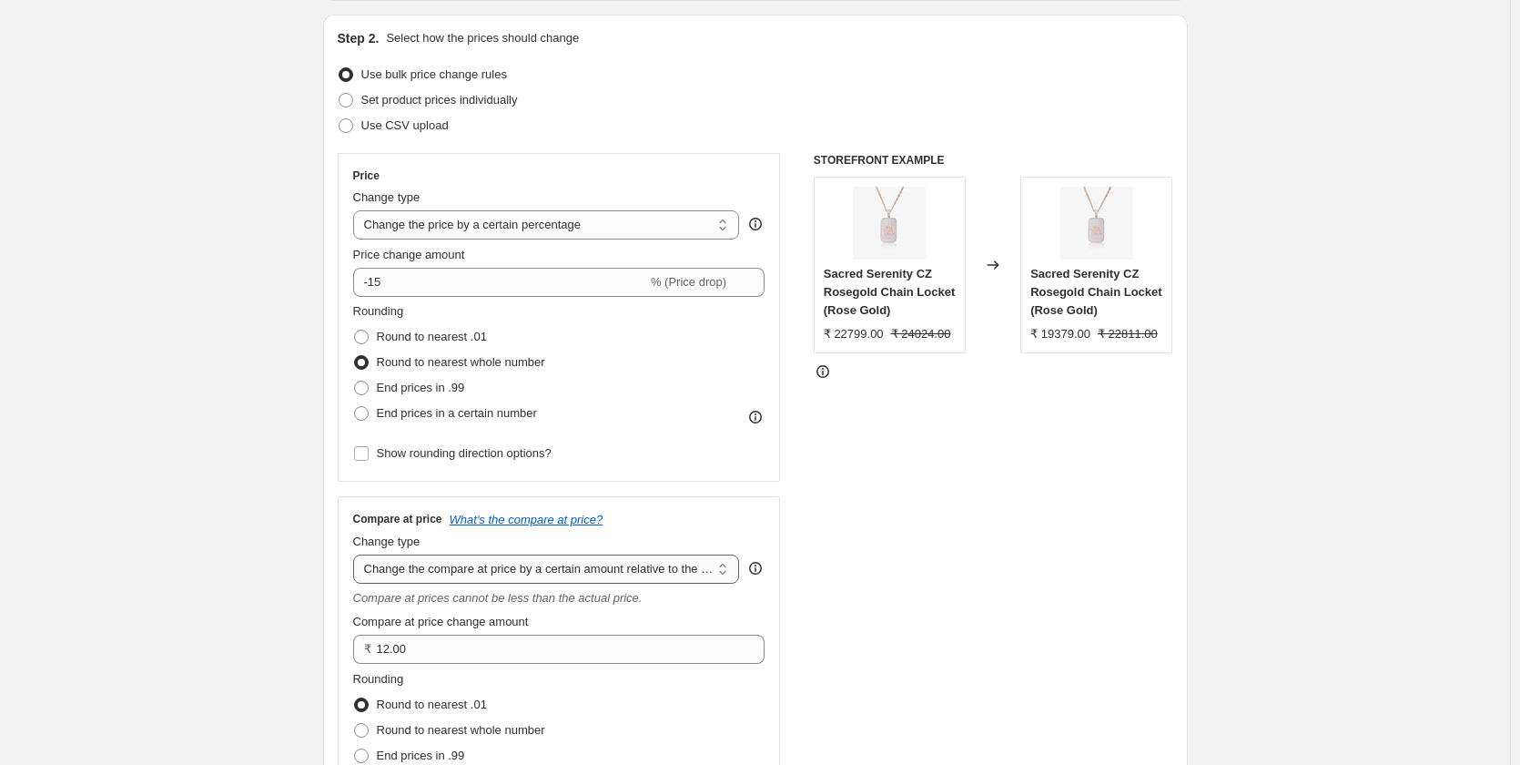
select select "percentage"
click at [357, 554] on select "Change the compare at price to the current price (sale) Change the compare at p…" at bounding box center [546, 568] width 387 height 29
type input "-15"
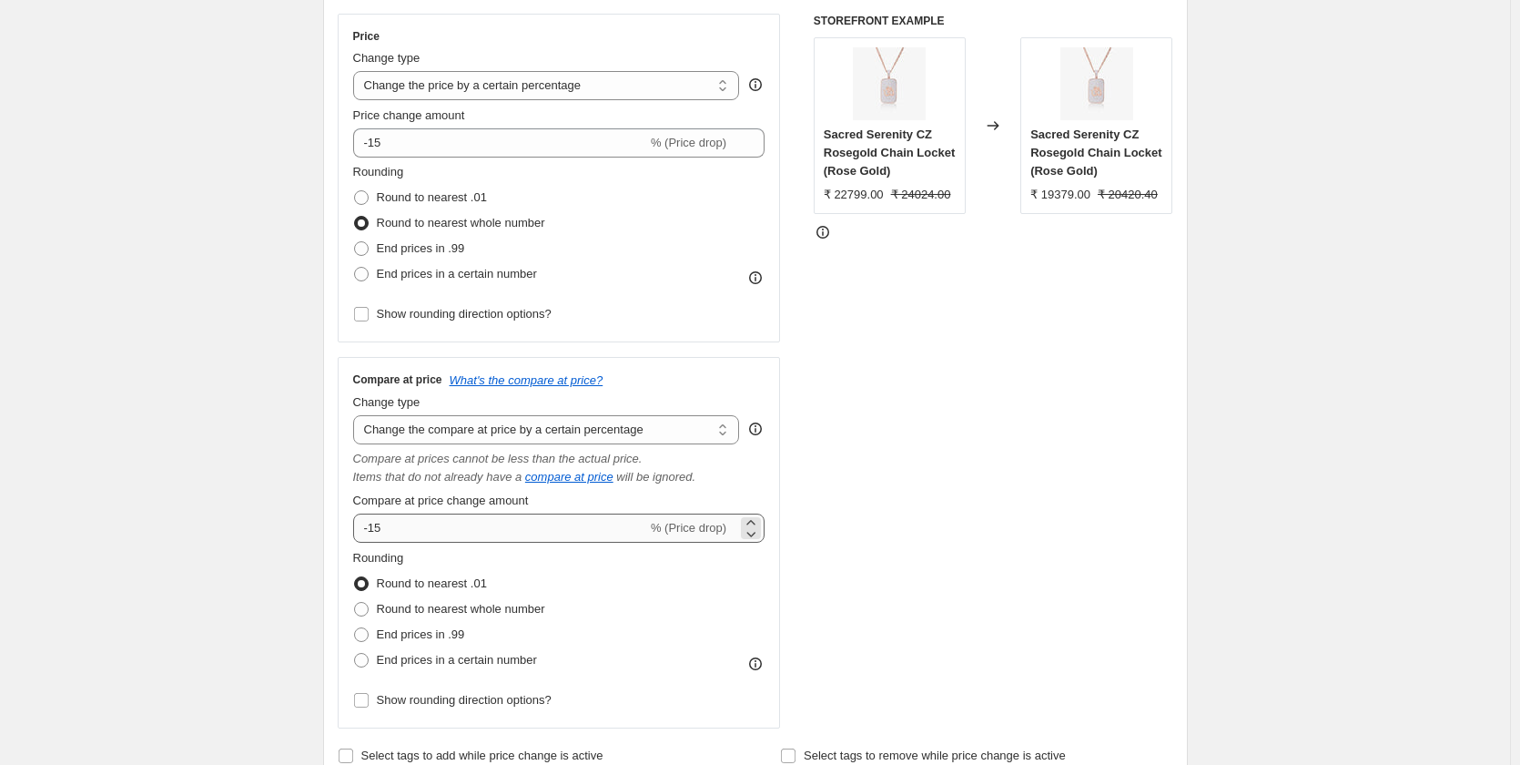
scroll to position [273, 0]
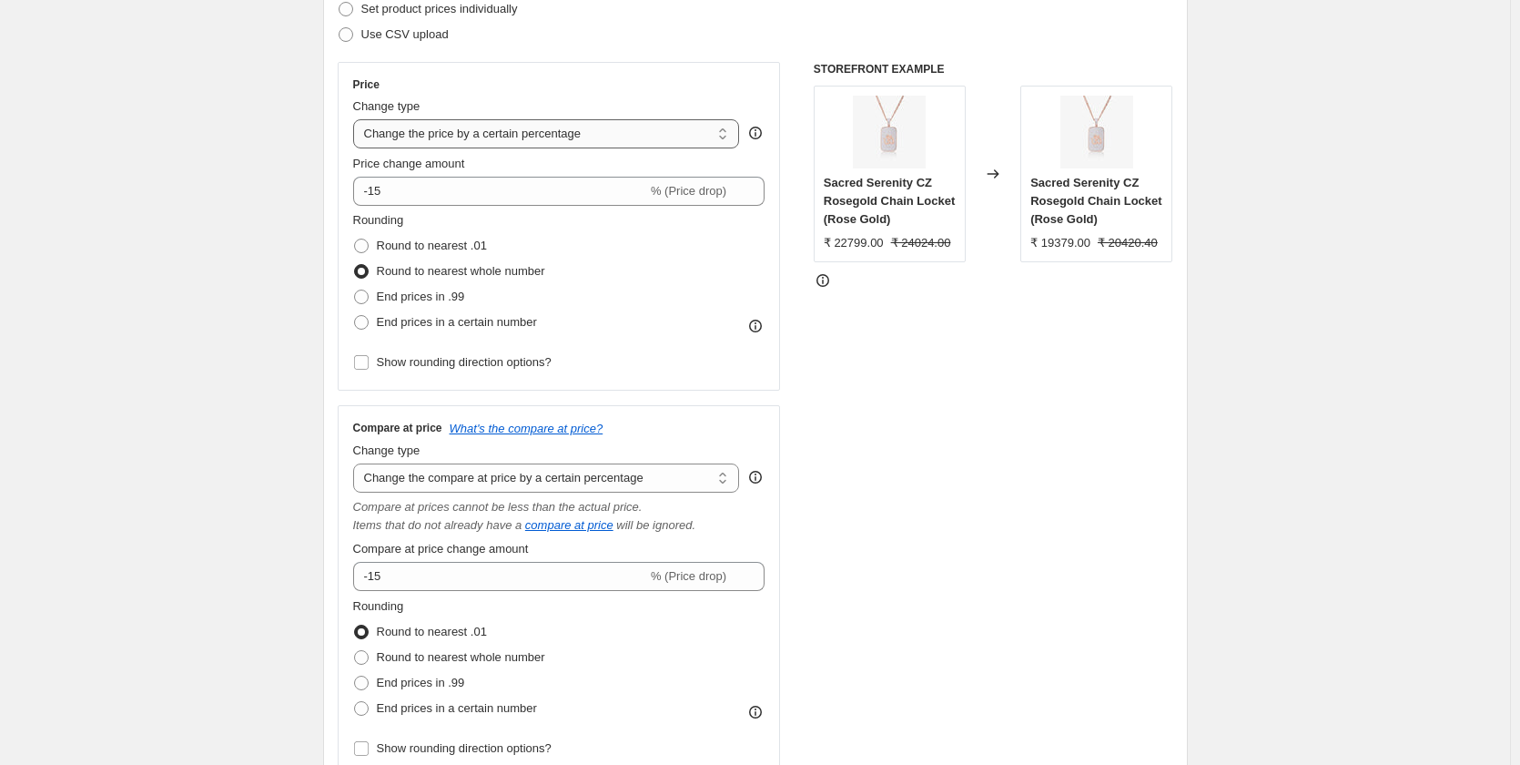
click at [534, 132] on select "Change the price to a certain amount Change the price by a certain amount Chang…" at bounding box center [546, 133] width 387 height 29
click at [357, 119] on select "Change the price to a certain amount Change the price by a certain amount Chang…" at bounding box center [546, 133] width 387 height 29
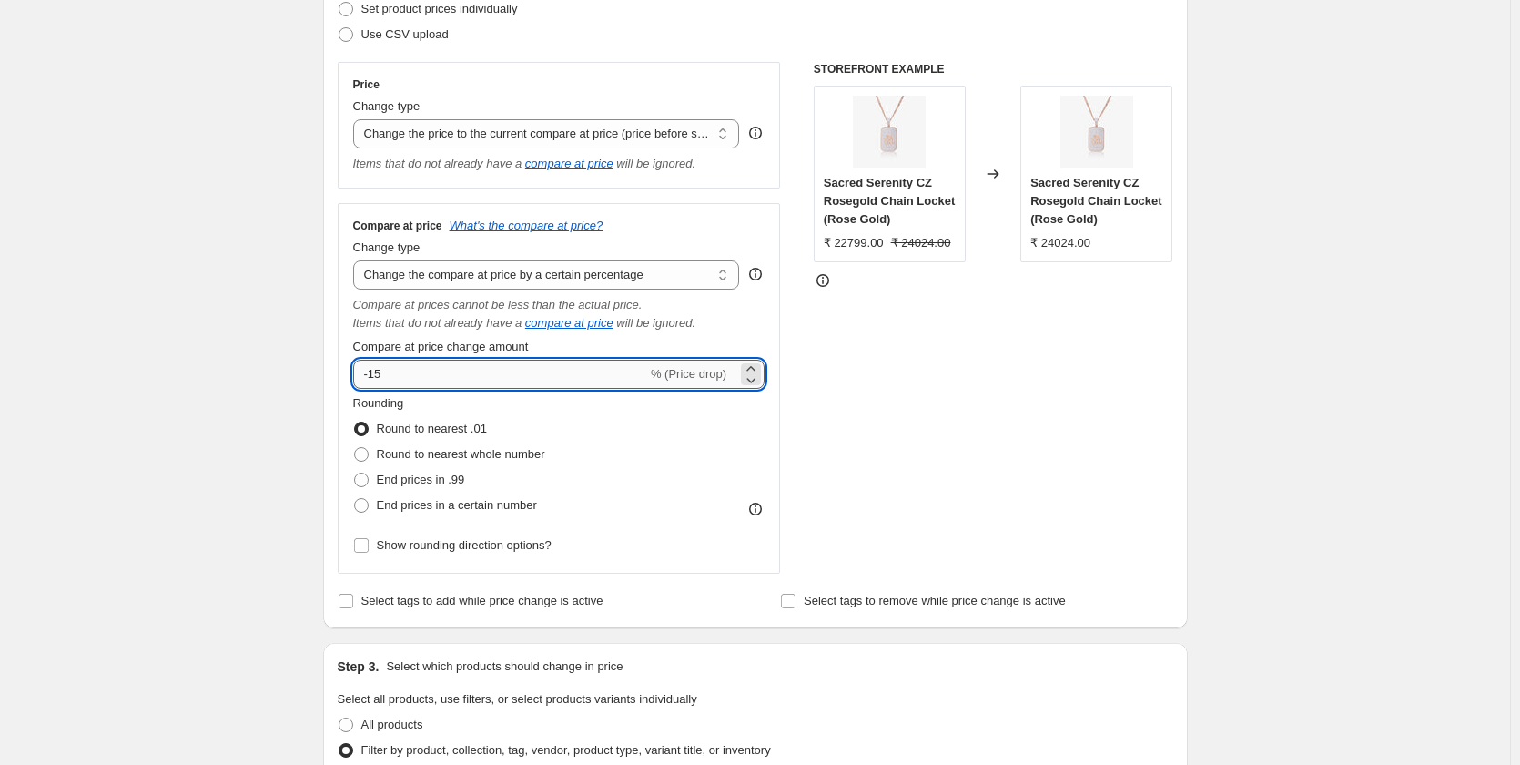
click at [494, 367] on input "-15" at bounding box center [500, 374] width 294 height 29
click at [508, 137] on select "Change the price to a certain amount Change the price by a certain amount Chang…" at bounding box center [546, 133] width 387 height 29
select select "pcap"
click at [357, 119] on select "Change the price to a certain amount Change the price by a certain amount Chang…" at bounding box center [546, 133] width 387 height 29
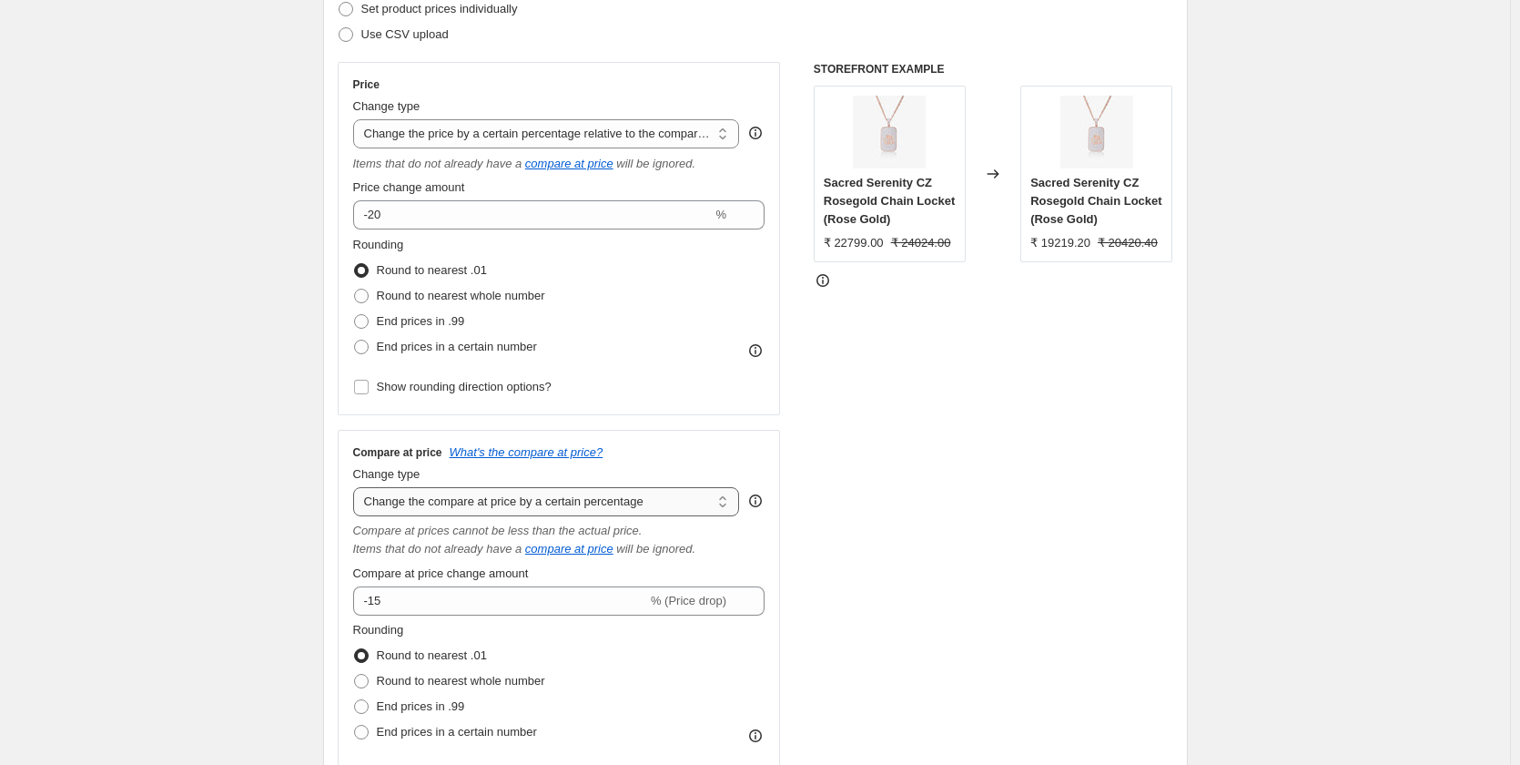
click at [469, 501] on select "Change the compare at price to the current price (sale) Change the compare at p…" at bounding box center [546, 501] width 387 height 29
select select "ep"
click at [357, 487] on select "Change the compare at price to the current price (sale) Change the compare at p…" at bounding box center [546, 501] width 387 height 29
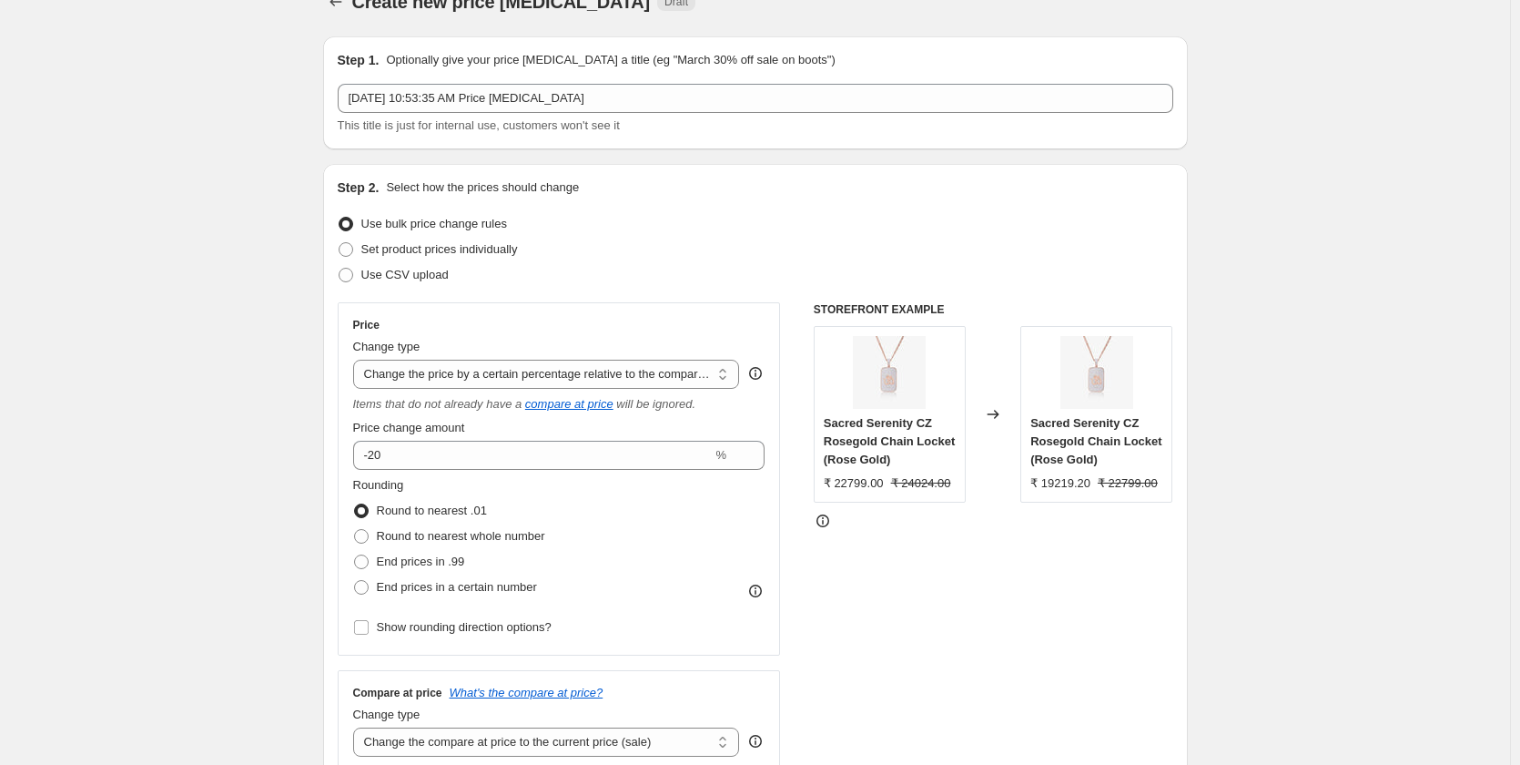
scroll to position [0, 0]
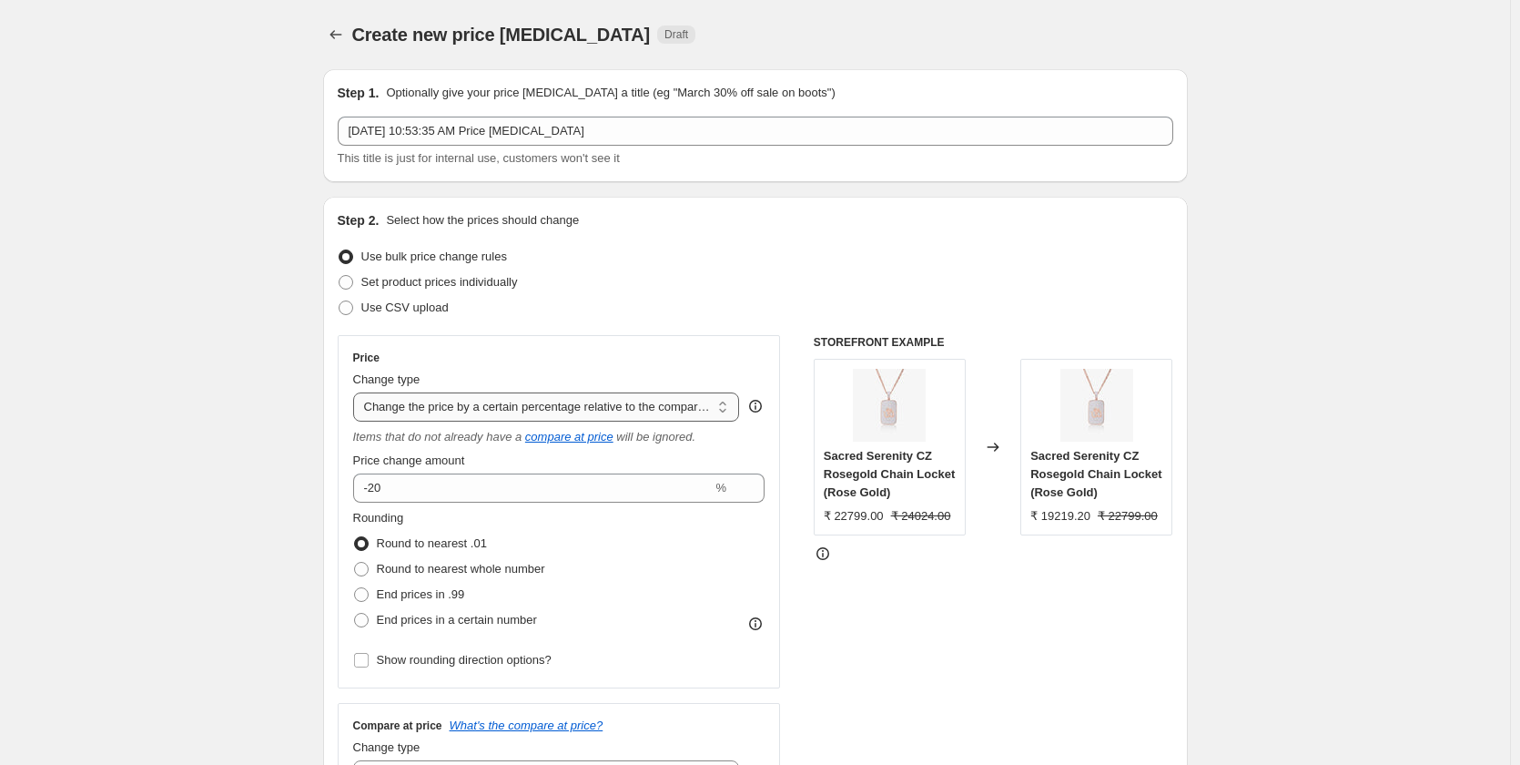
click at [459, 406] on select "Change the price to a certain amount Change the price by a certain amount Chang…" at bounding box center [546, 406] width 387 height 29
click at [357, 392] on select "Change the price to a certain amount Change the price by a certain amount Chang…" at bounding box center [546, 406] width 387 height 29
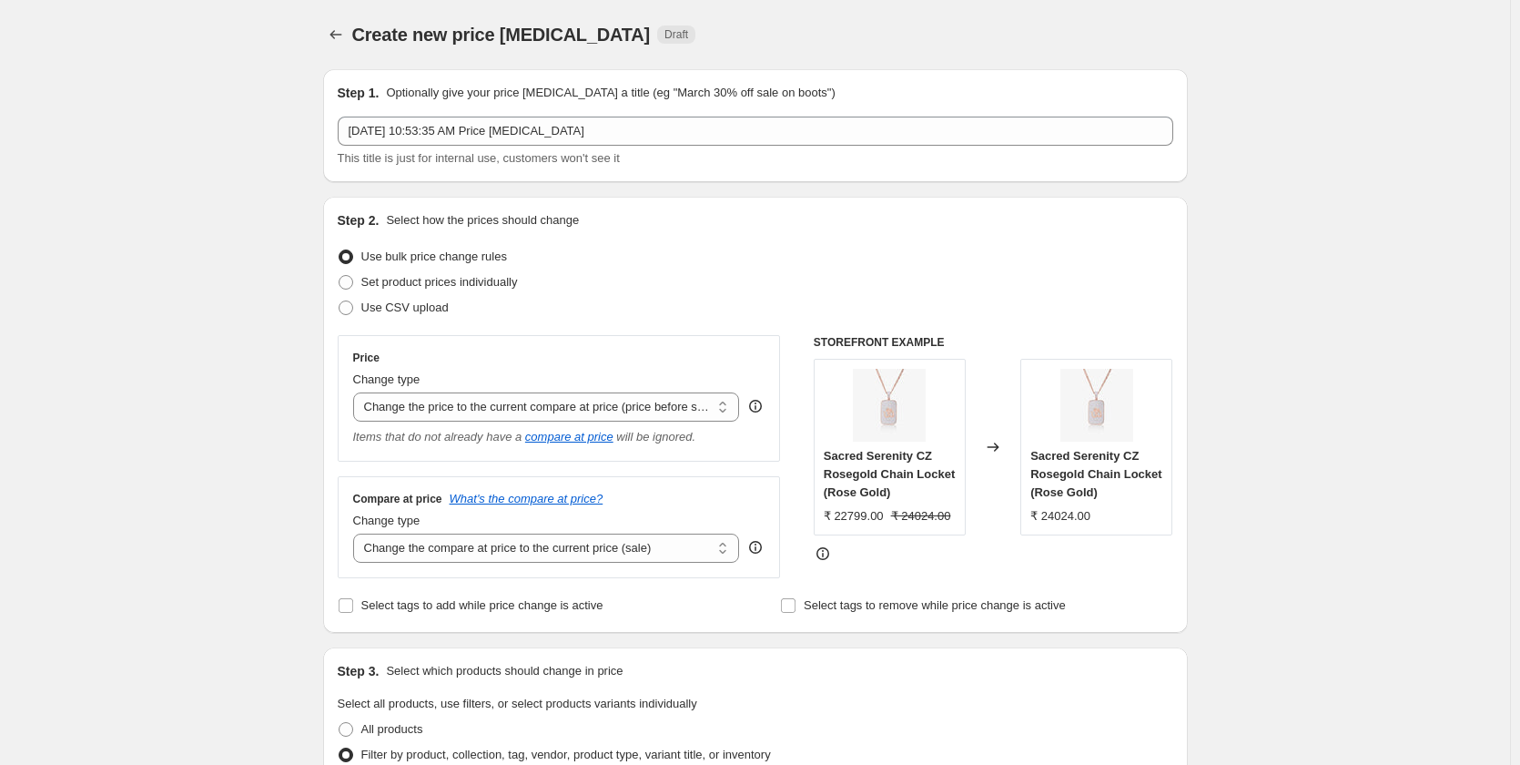
scroll to position [91, 0]
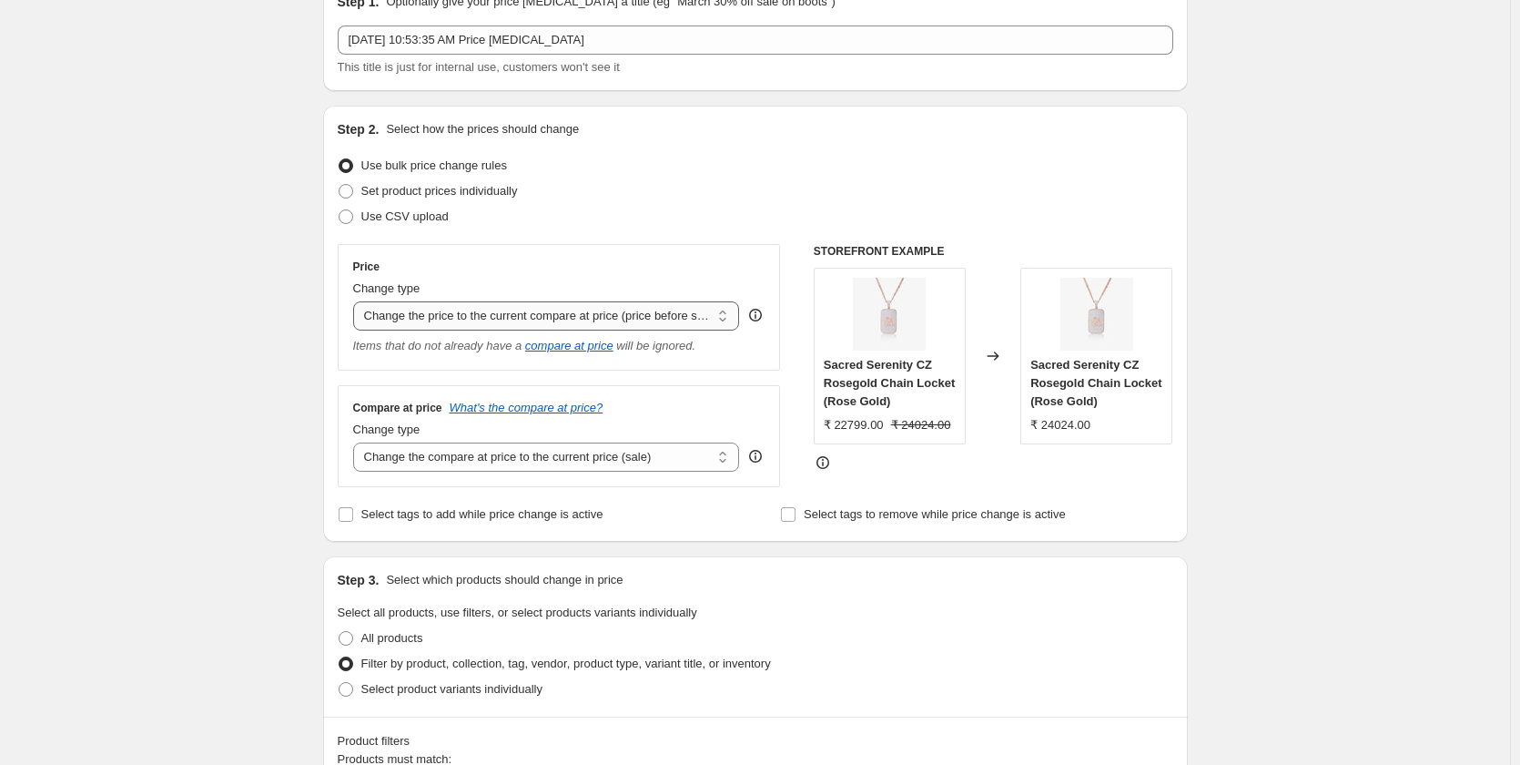
click at [450, 310] on select "Change the price to a certain amount Change the price by a certain amount Chang…" at bounding box center [546, 315] width 387 height 29
click at [357, 301] on select "Change the price to a certain amount Change the price by a certain amount Chang…" at bounding box center [546, 315] width 387 height 29
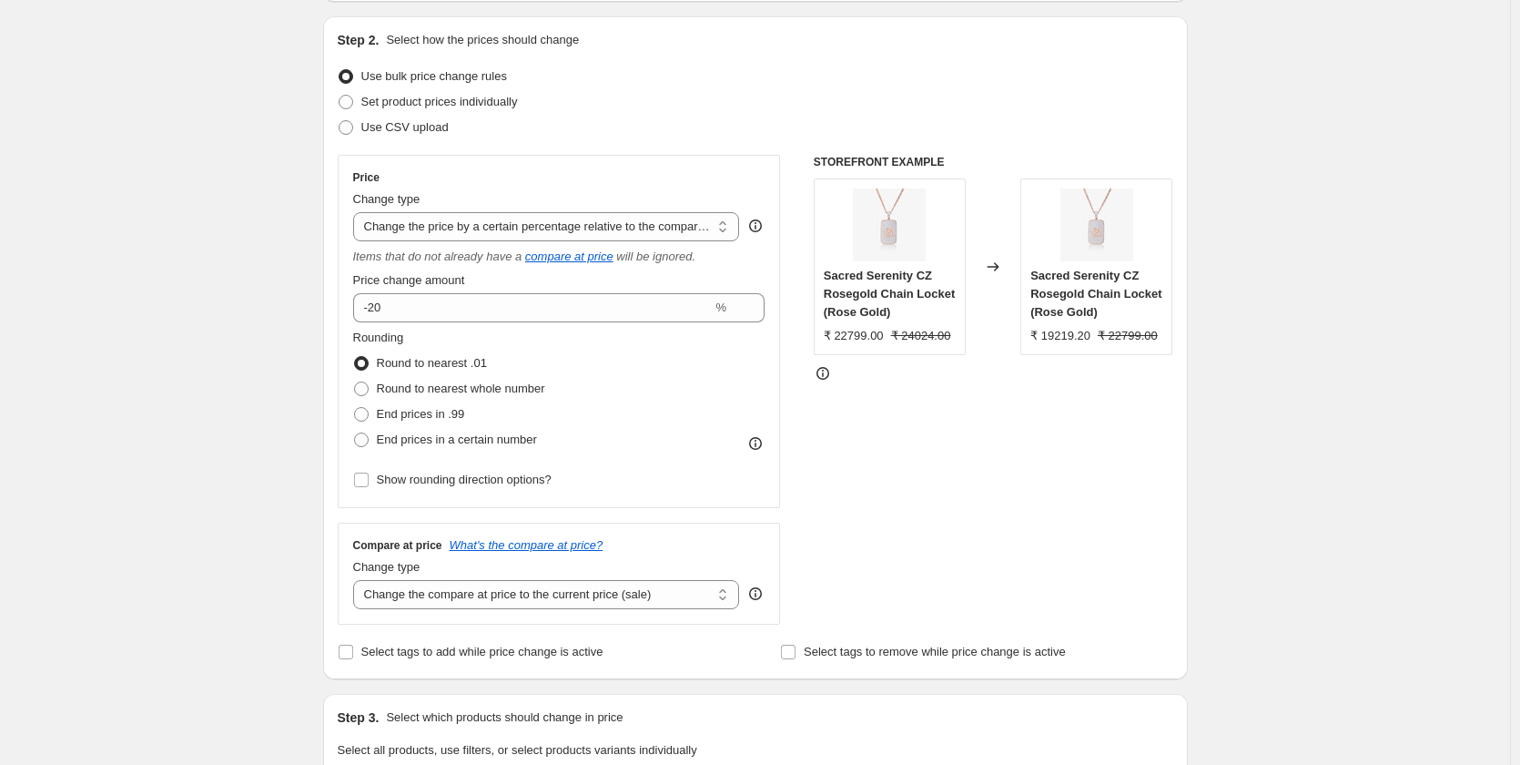
scroll to position [0, 0]
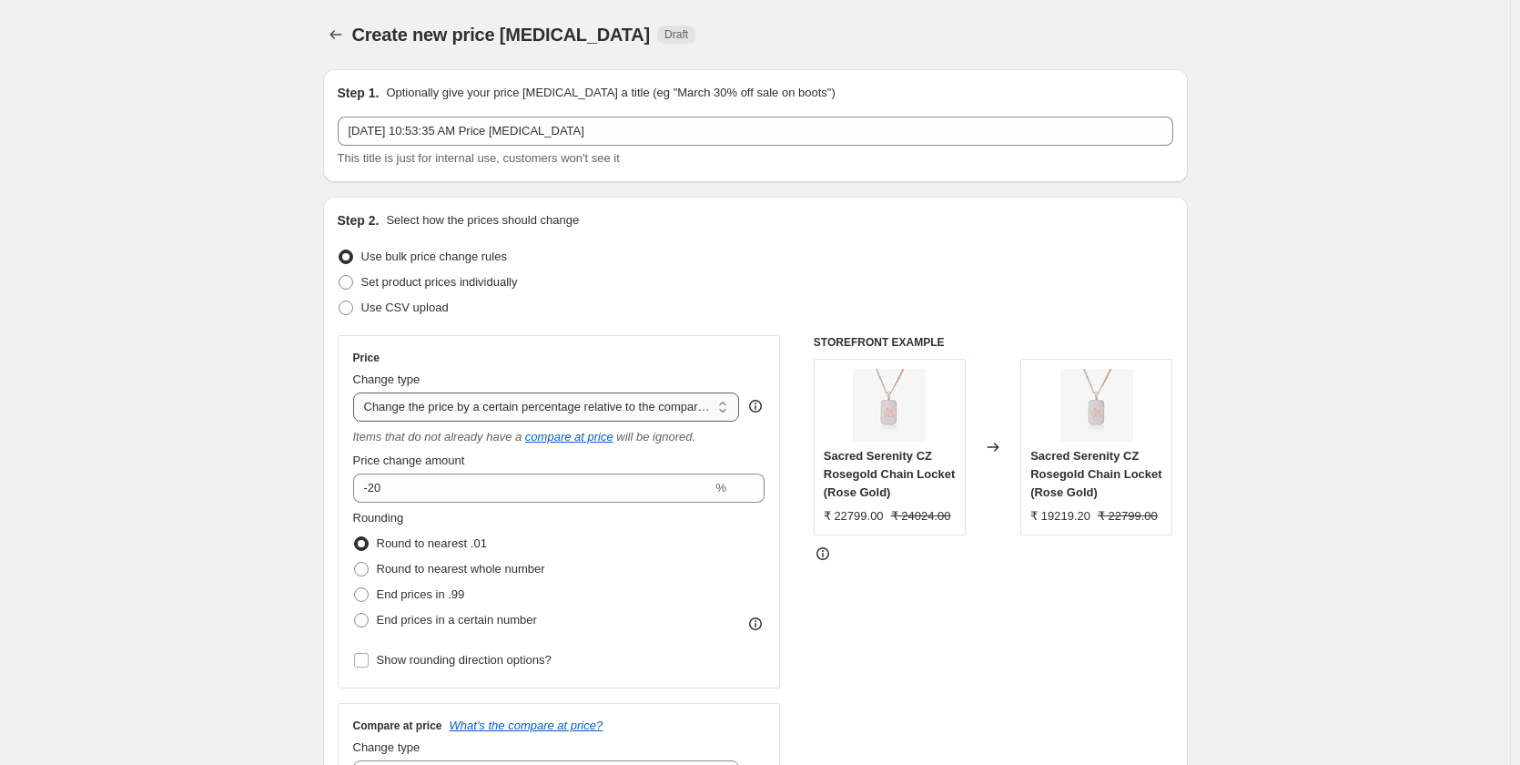
click at [476, 403] on select "Change the price to a certain amount Change the price by a certain amount Chang…" at bounding box center [546, 406] width 387 height 29
select select "to"
click at [357, 392] on select "Change the price to a certain amount Change the price by a certain amount Chang…" at bounding box center [546, 406] width 387 height 29
type input "80.00"
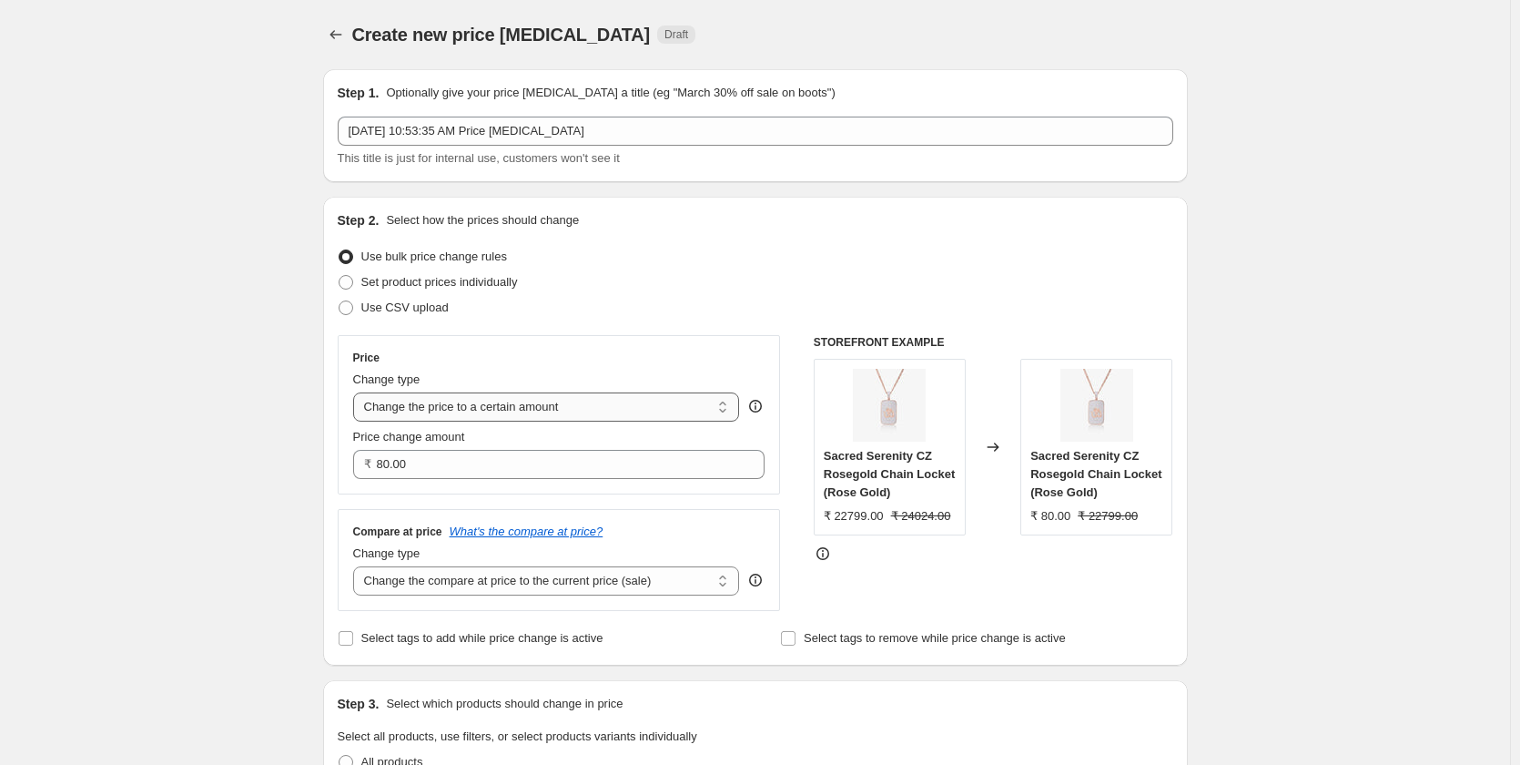
click at [482, 409] on select "Change the price to a certain amount Change the price by a certain amount Chang…" at bounding box center [546, 406] width 387 height 29
select select "percentage"
click at [357, 392] on select "Change the price to a certain amount Change the price by a certain amount Chang…" at bounding box center [546, 406] width 387 height 29
type input "-15"
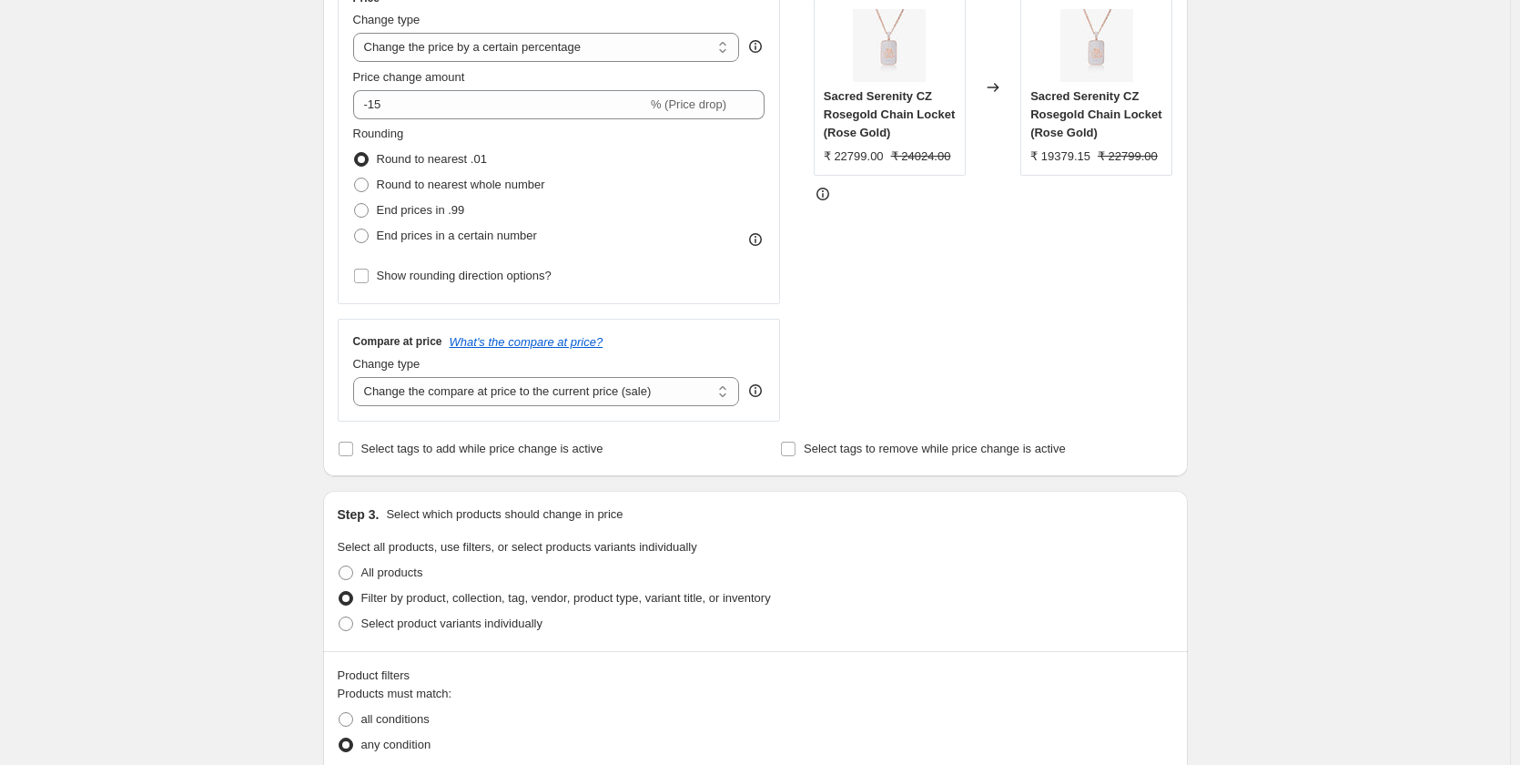
scroll to position [259, 0]
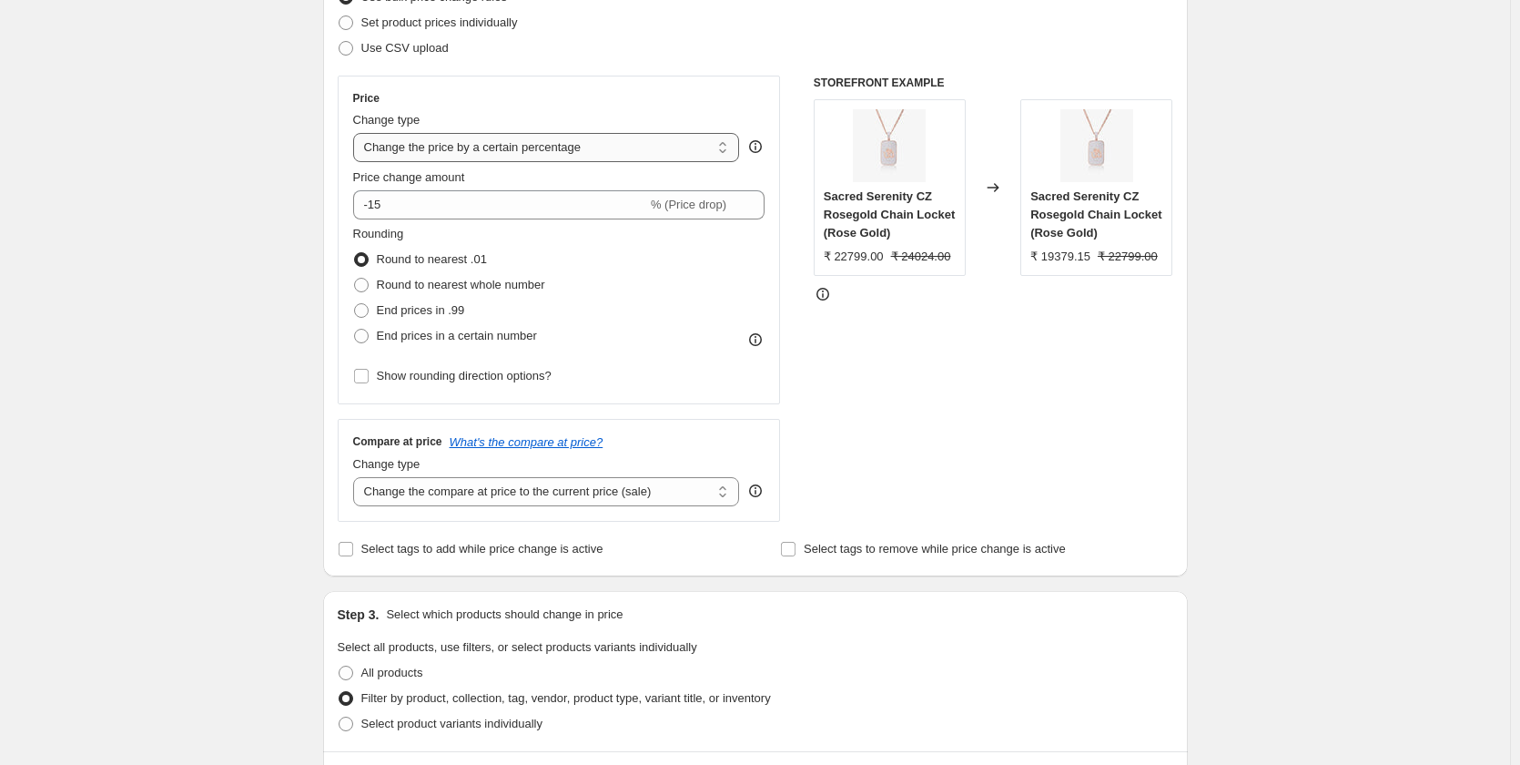
click at [417, 151] on select "Change the price to a certain amount Change the price by a certain amount Chang…" at bounding box center [546, 147] width 387 height 29
select select "to"
click at [357, 133] on select "Change the price to a certain amount Change the price by a certain amount Chang…" at bounding box center [546, 147] width 387 height 29
type input "80.00"
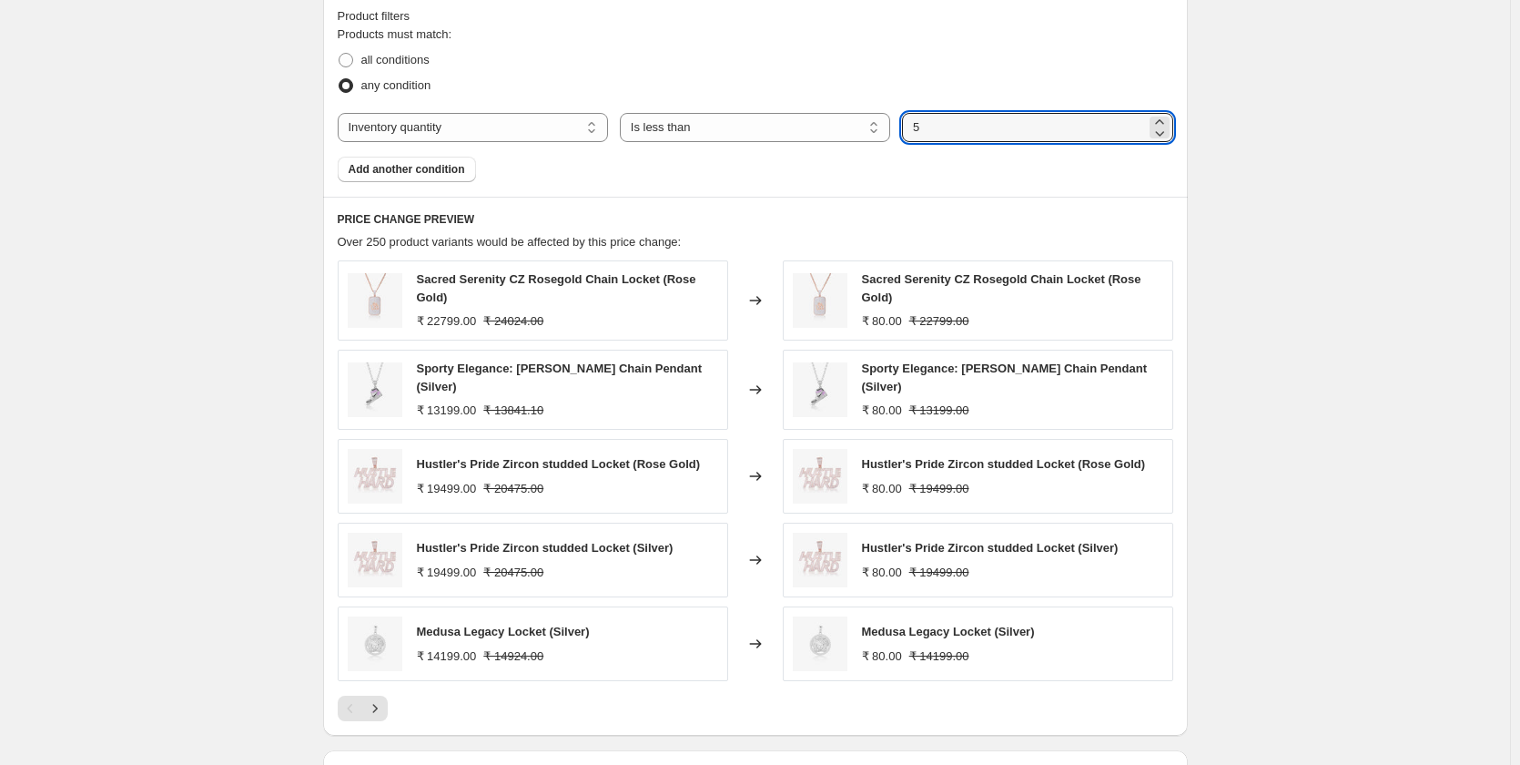
scroll to position [988, 0]
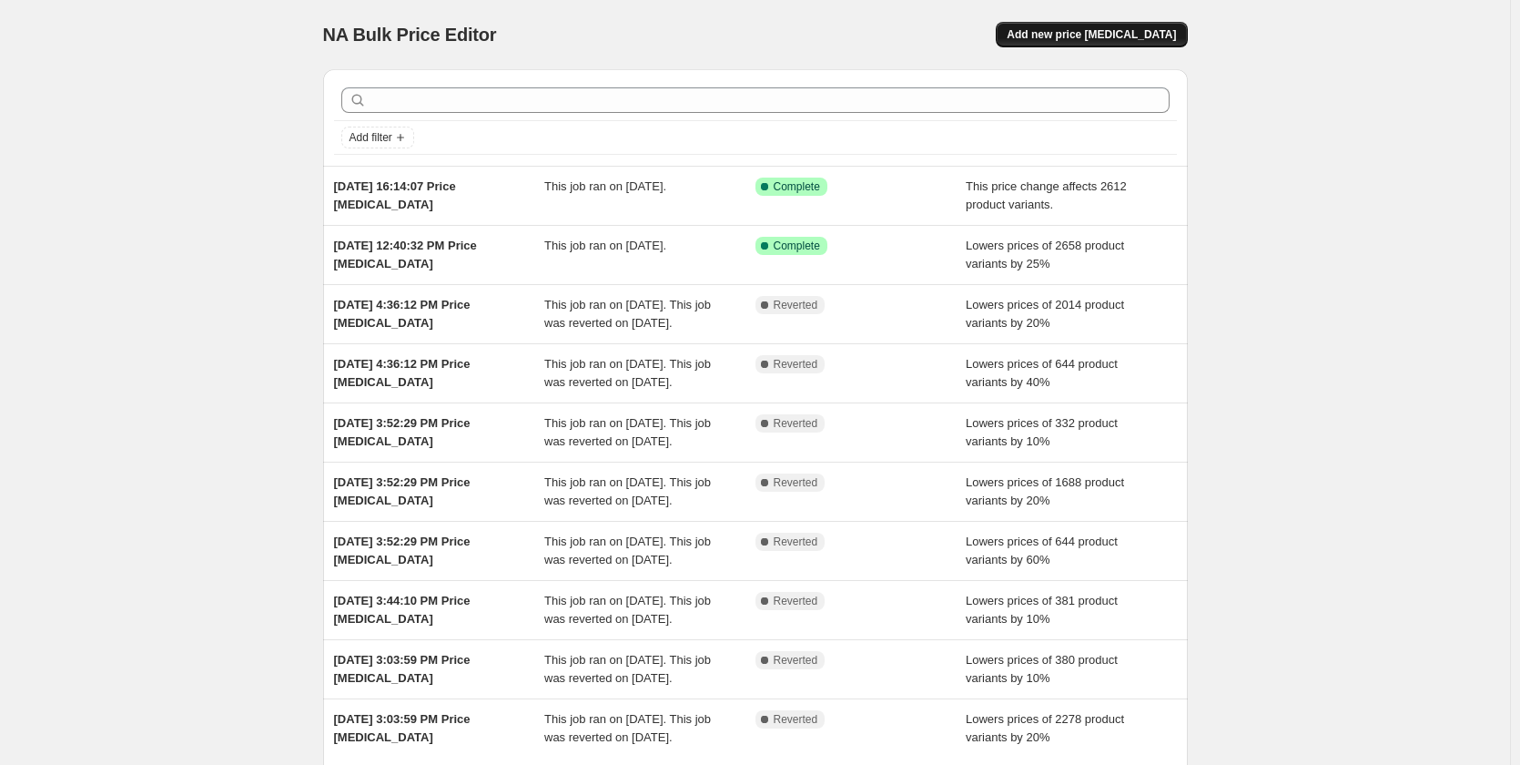
click at [1118, 37] on span "Add new price [MEDICAL_DATA]" at bounding box center [1091, 34] width 169 height 15
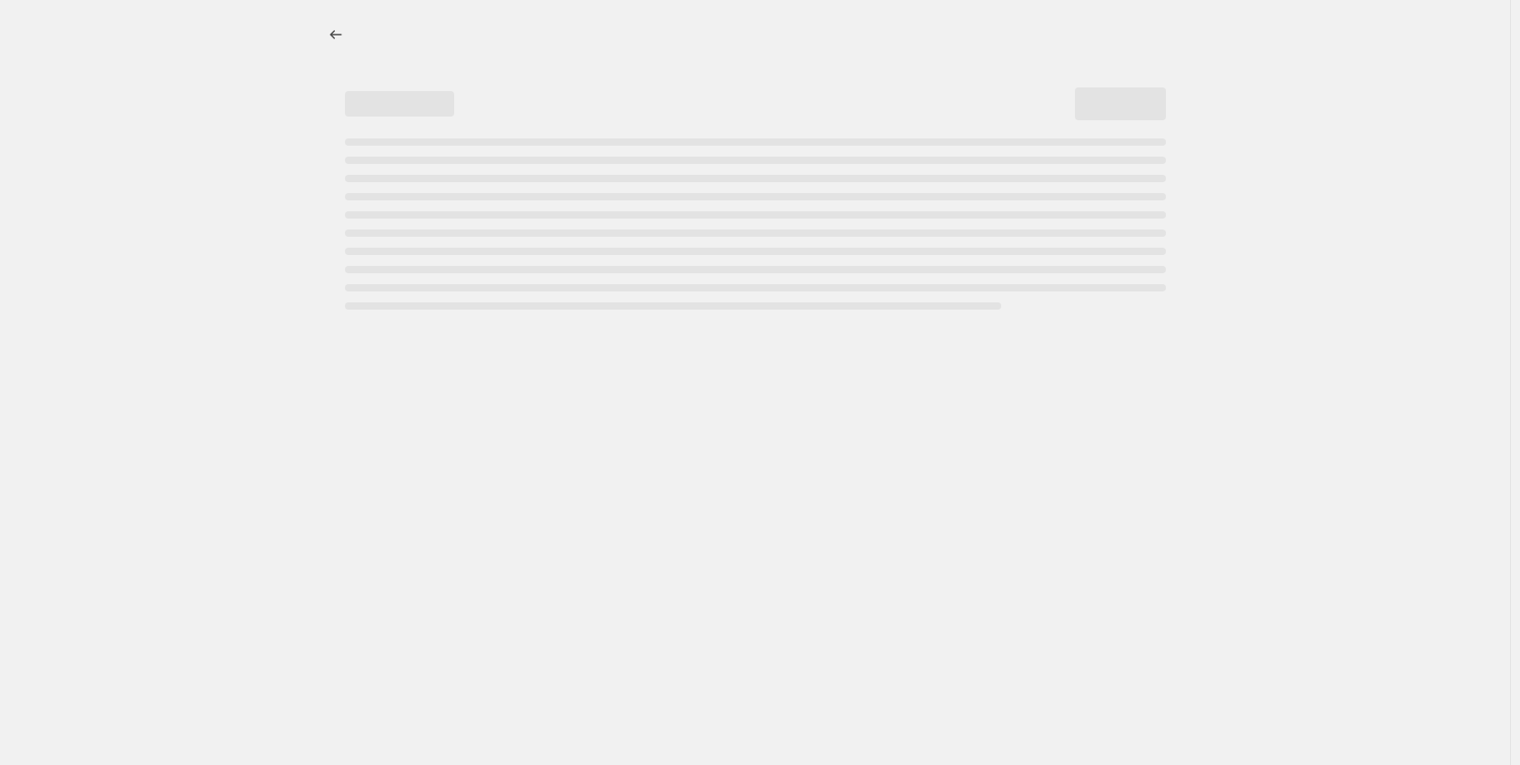
select select "percentage"
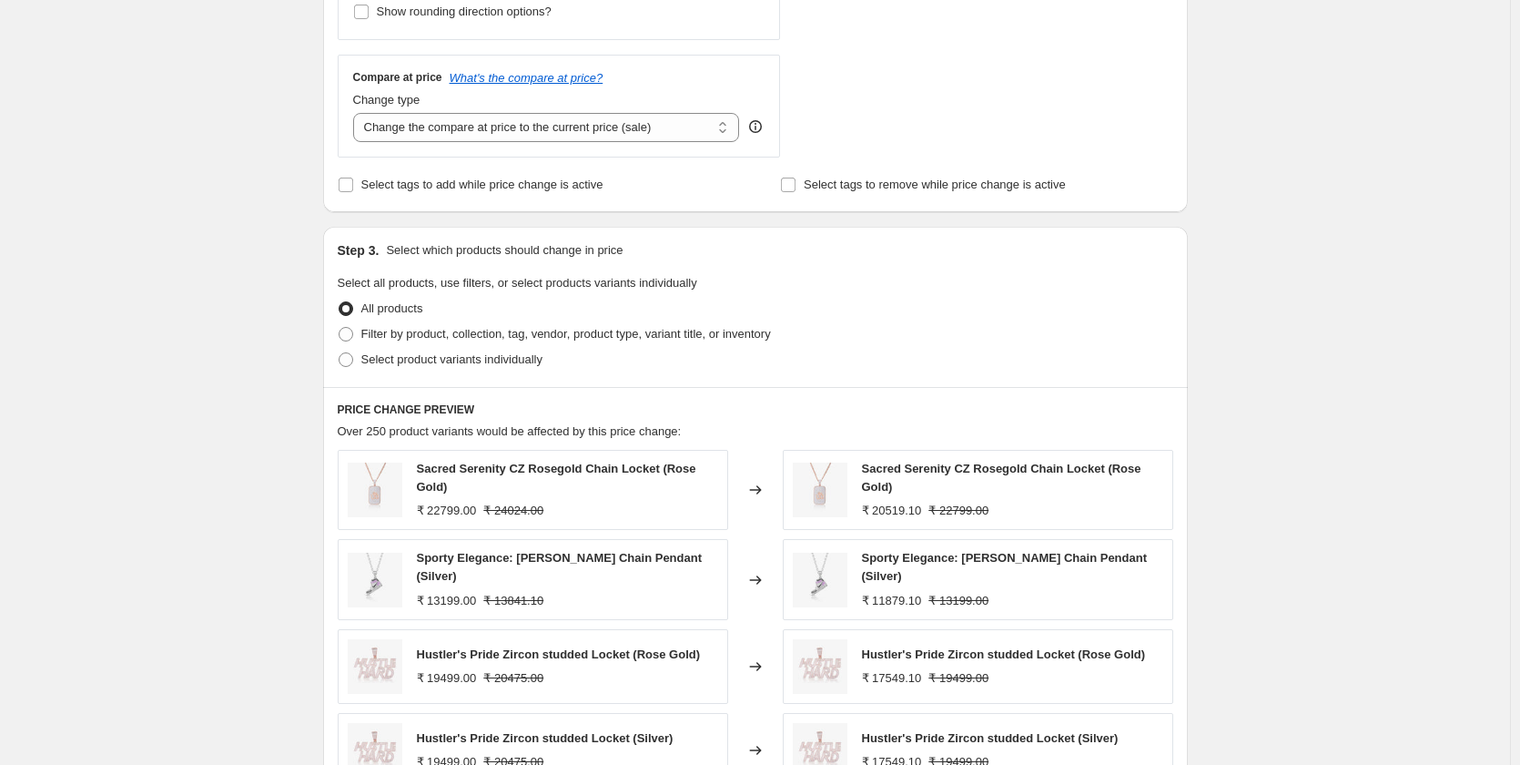
scroll to position [637, 0]
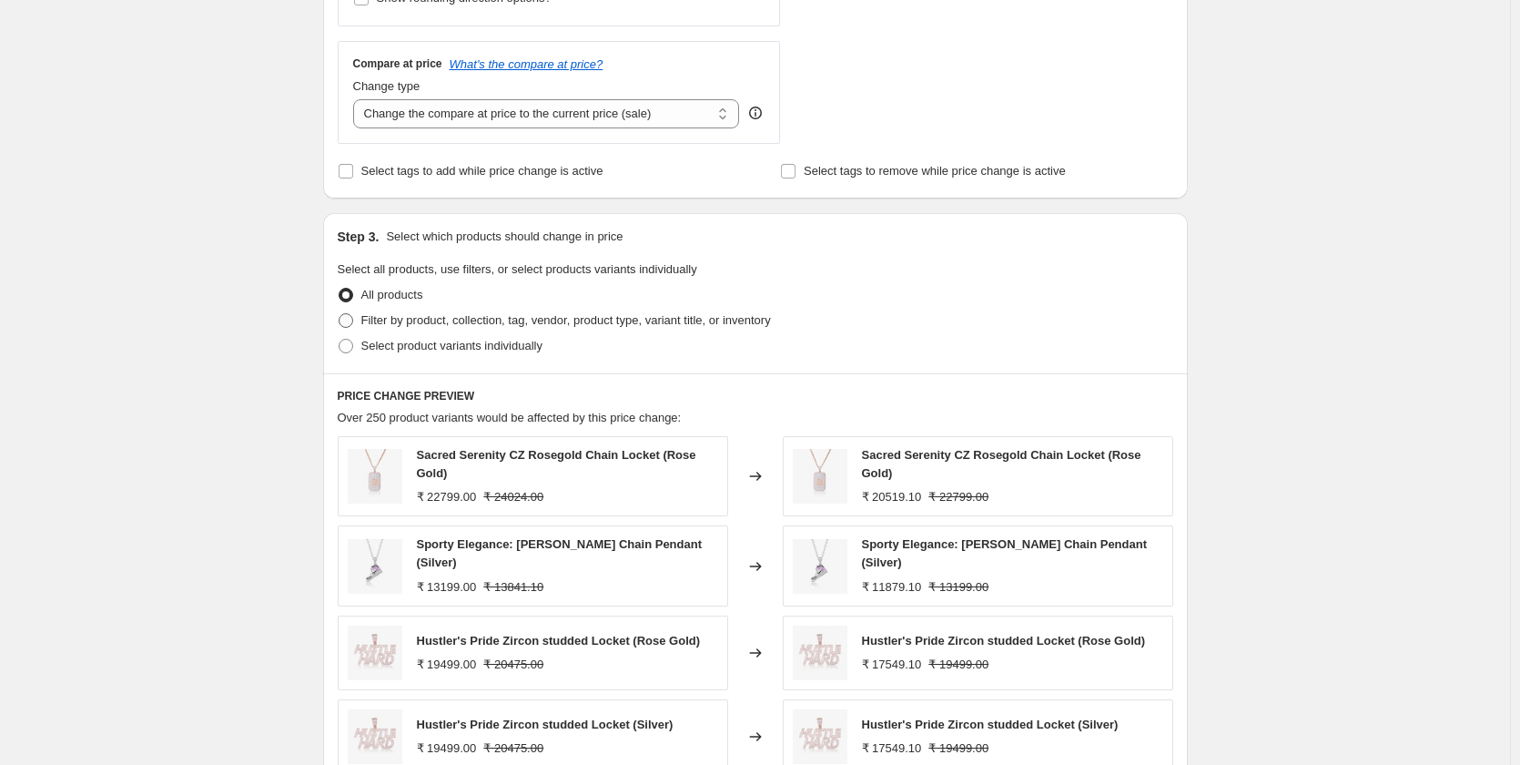
click at [353, 318] on span at bounding box center [346, 320] width 15 height 15
click at [340, 314] on input "Filter by product, collection, tag, vendor, product type, variant title, or inv…" at bounding box center [339, 313] width 1 height 1
radio input "true"
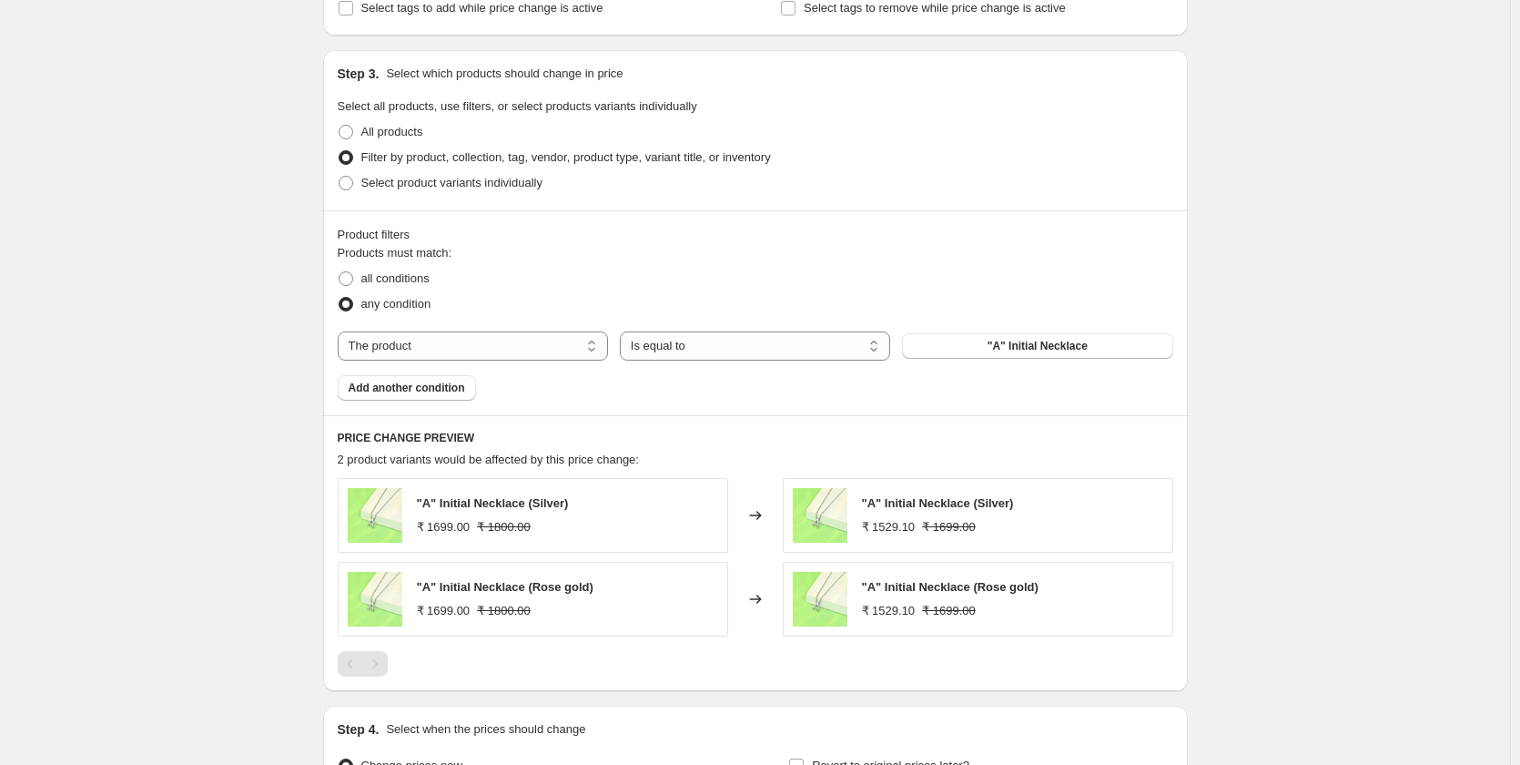
scroll to position [819, 0]
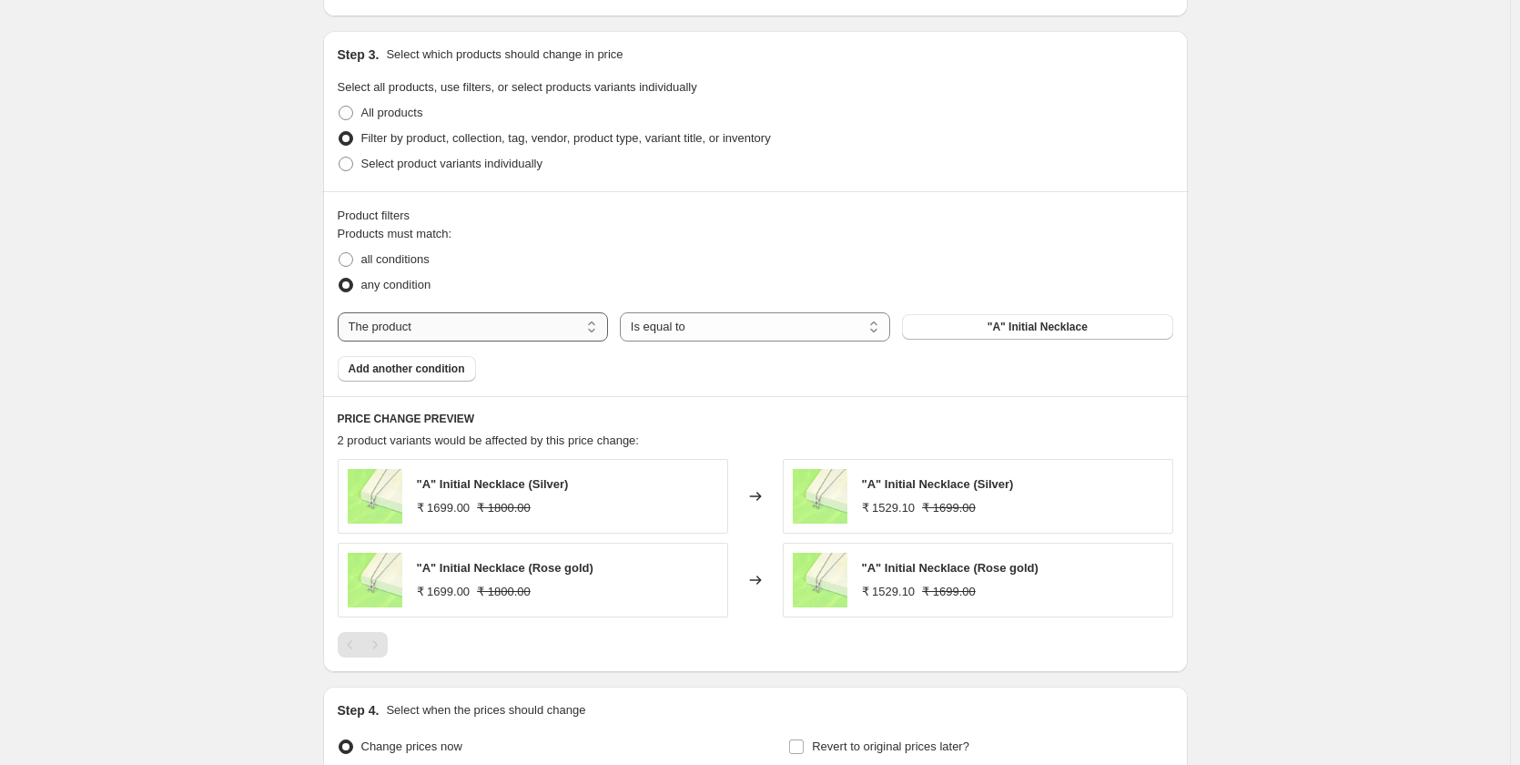
click at [558, 326] on select "The product The product's collection The product's tag The product's vendor The…" at bounding box center [473, 326] width 270 height 29
select select "inventory_quantity"
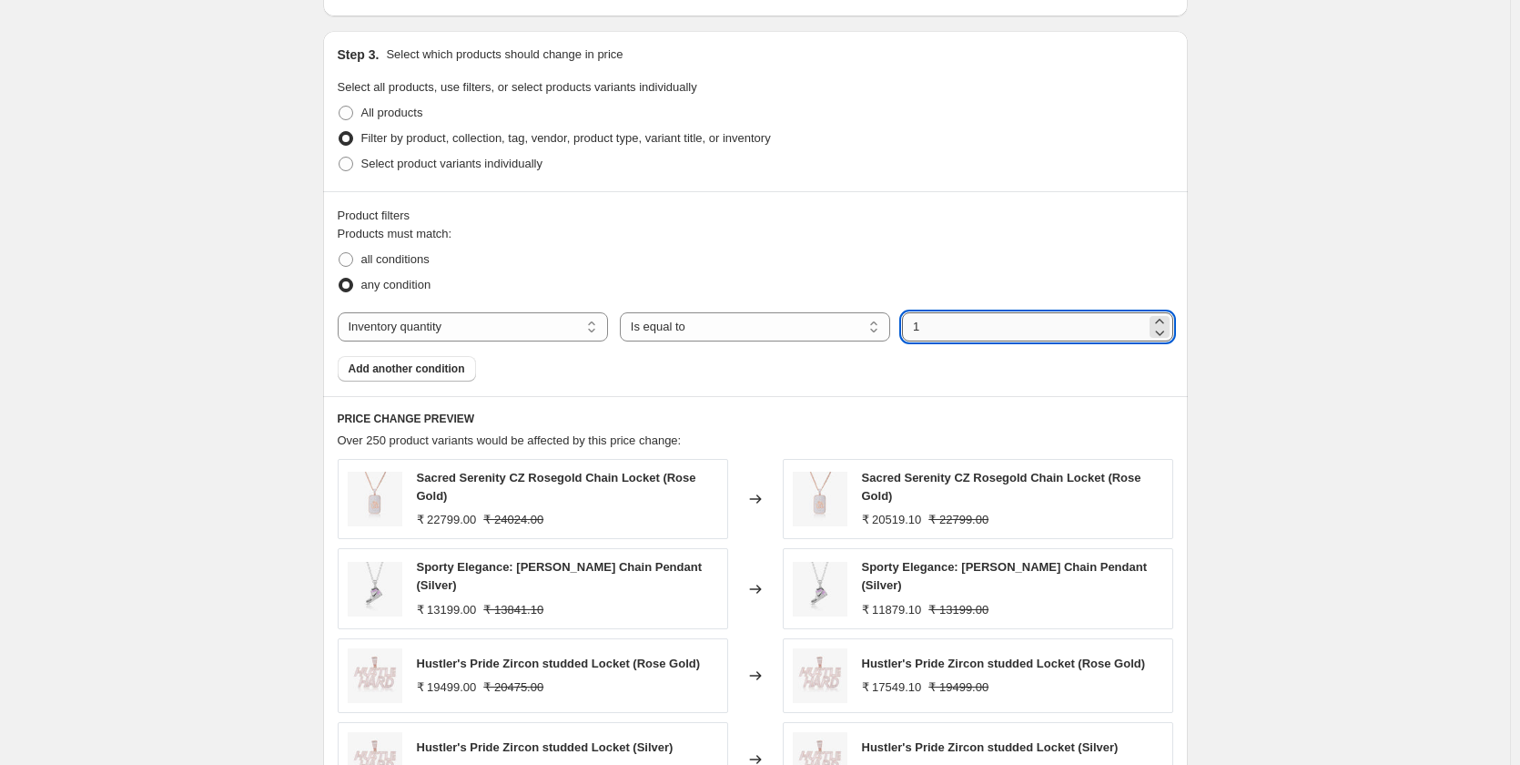
click at [958, 330] on input "1" at bounding box center [1023, 326] width 243 height 29
type input "5"
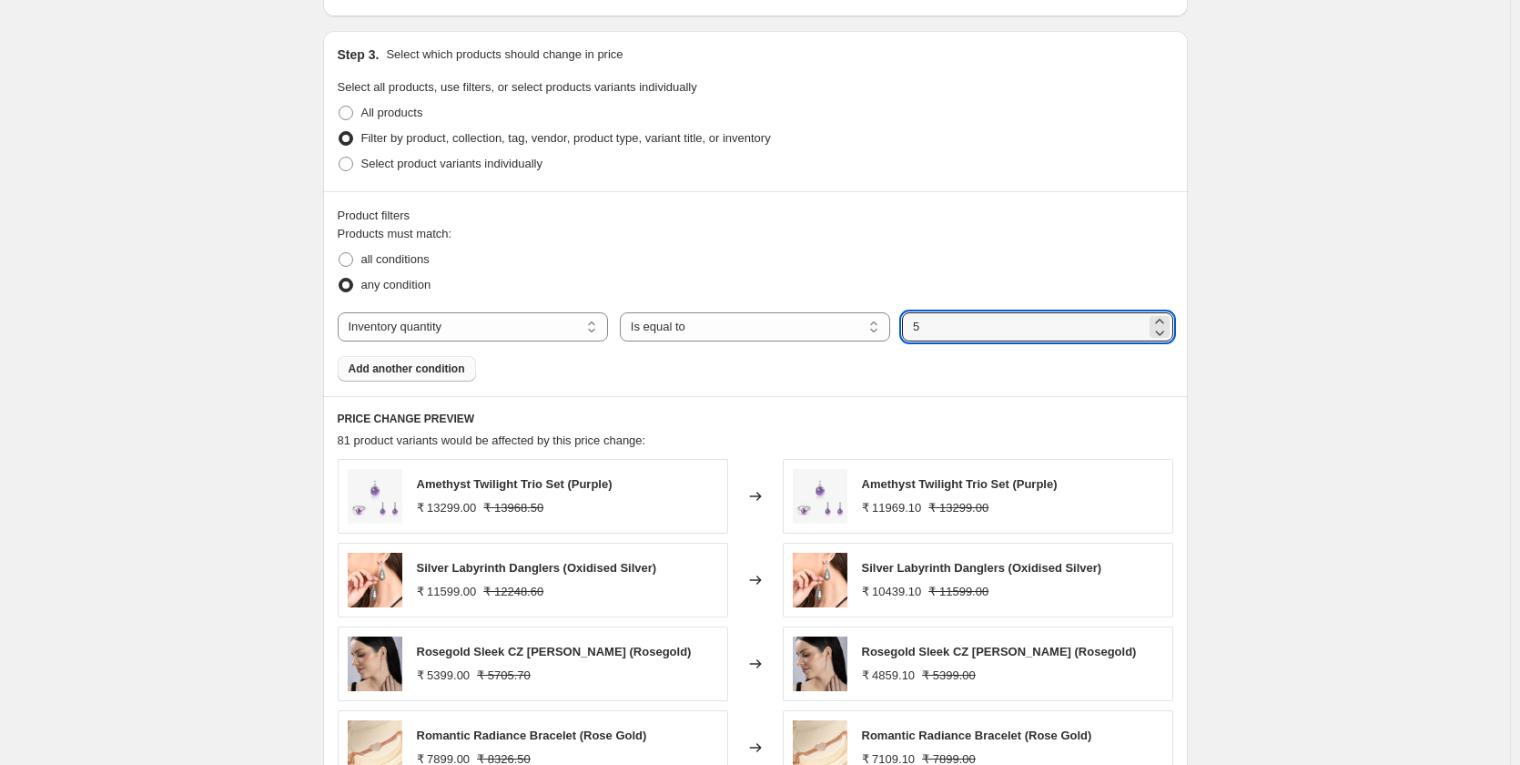
click at [414, 375] on span "Add another condition" at bounding box center [407, 368] width 117 height 15
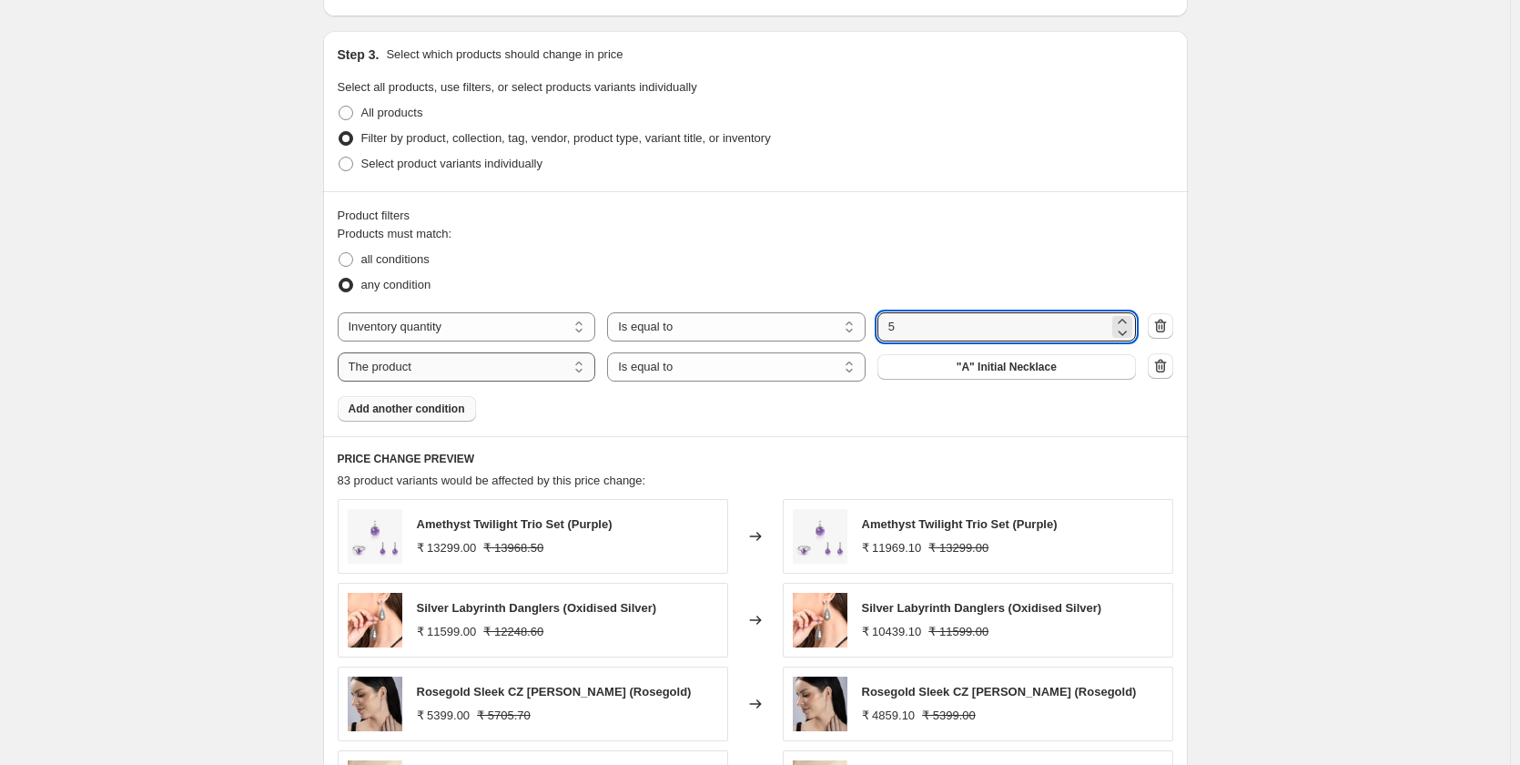
click at [462, 371] on select "The product The product's collection The product's tag The product's vendor The…" at bounding box center [467, 366] width 259 height 29
click at [255, 410] on div "Create new price change job. This page is ready Create new price change job Dra…" at bounding box center [755, 213] width 1510 height 2065
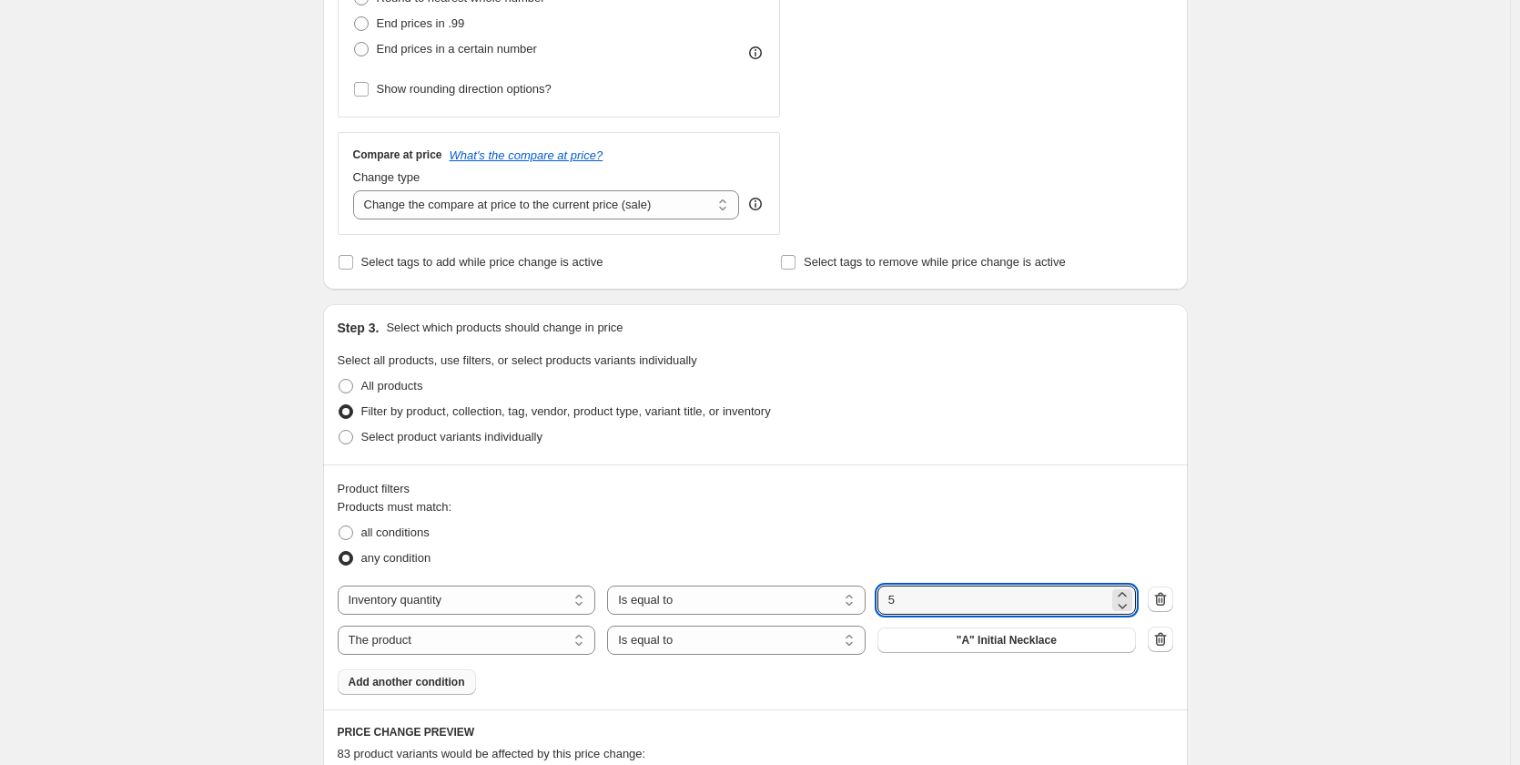
scroll to position [728, 0]
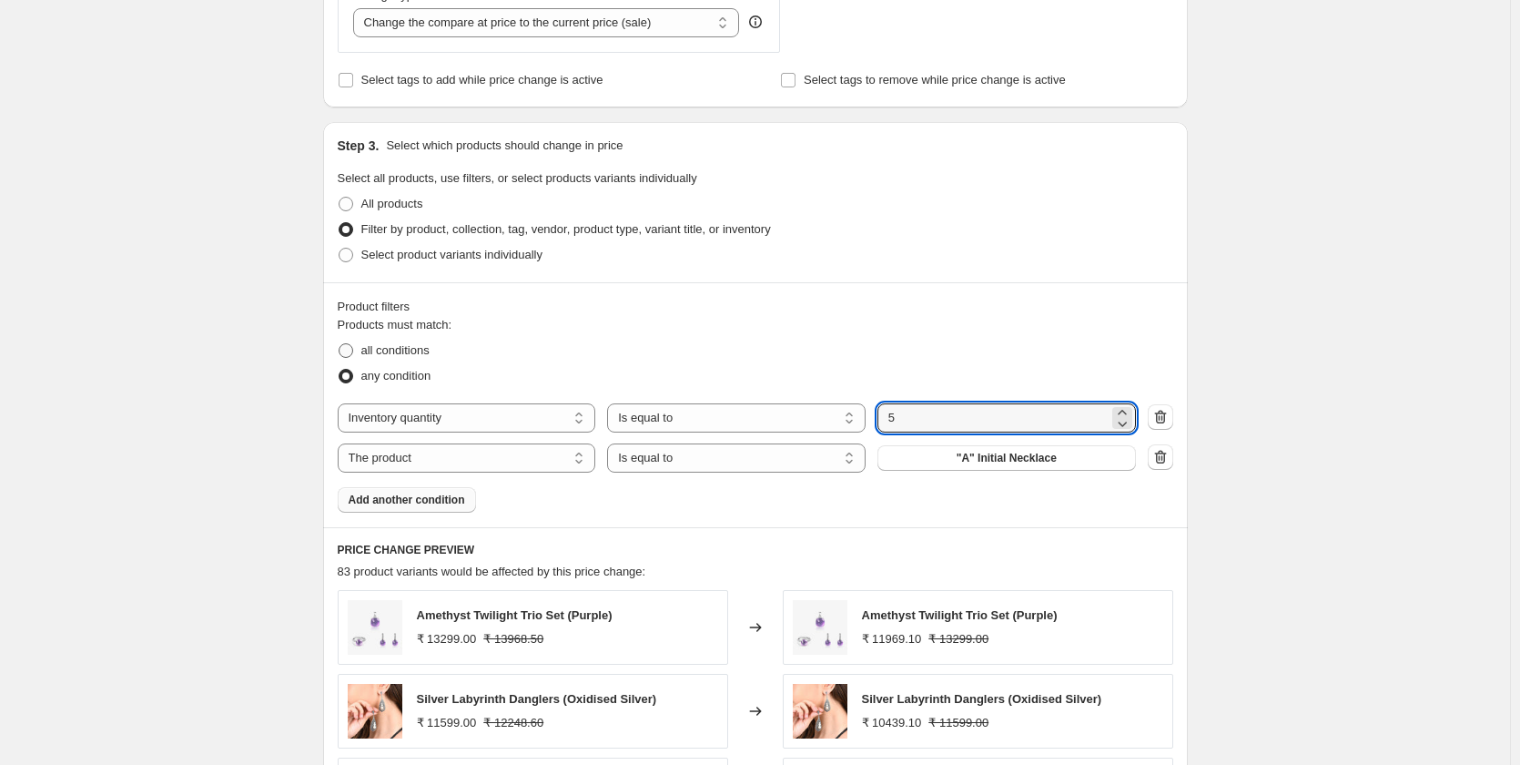
click at [353, 350] on span at bounding box center [346, 350] width 15 height 15
click at [340, 344] on input "all conditions" at bounding box center [339, 343] width 1 height 1
radio input "true"
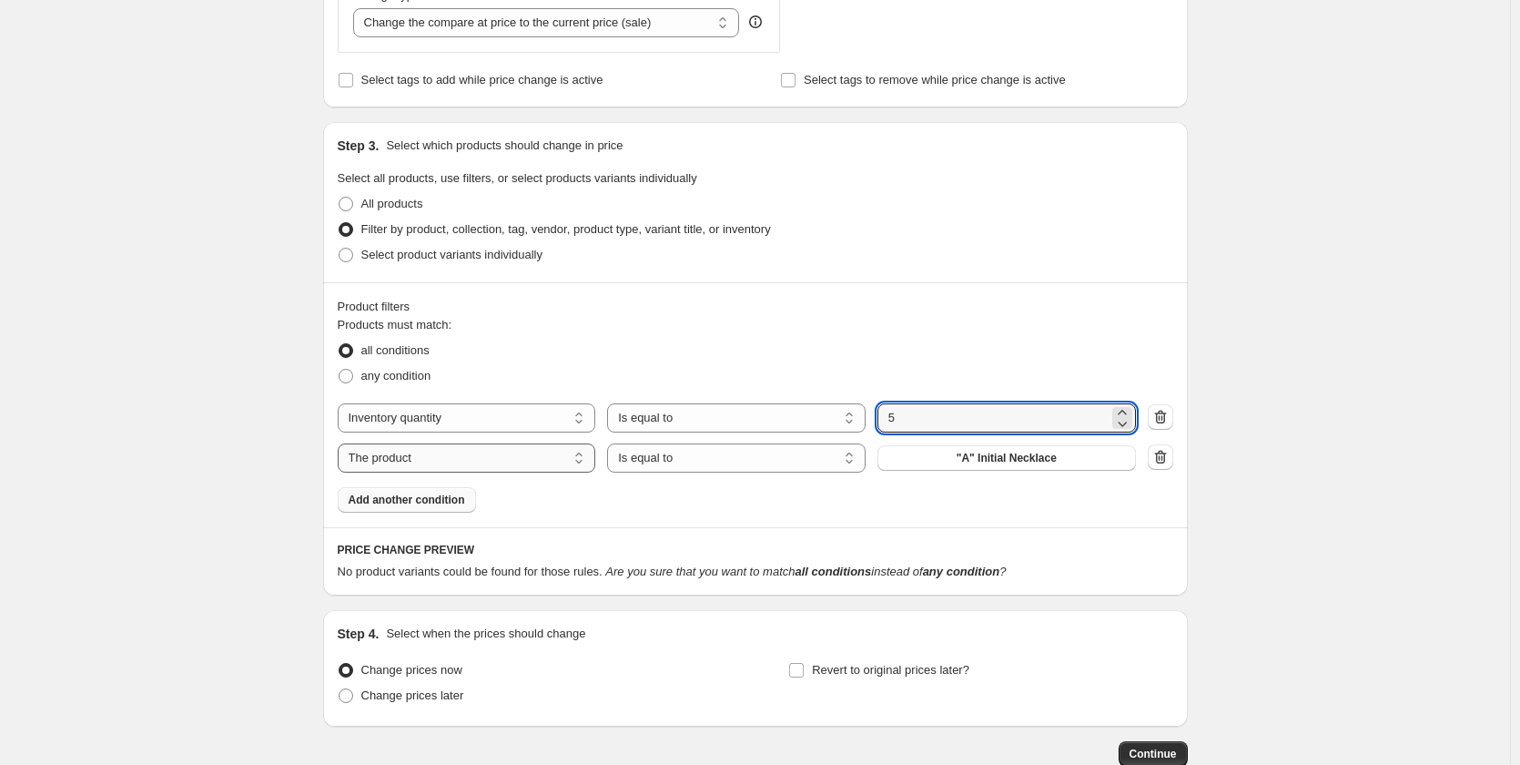
click at [430, 462] on select "The product The product's collection The product's tag The product's vendor The…" at bounding box center [467, 457] width 259 height 29
click at [292, 469] on div "Create new price change job. This page is ready Create new price change job Dra…" at bounding box center [755, 75] width 1510 height 1606
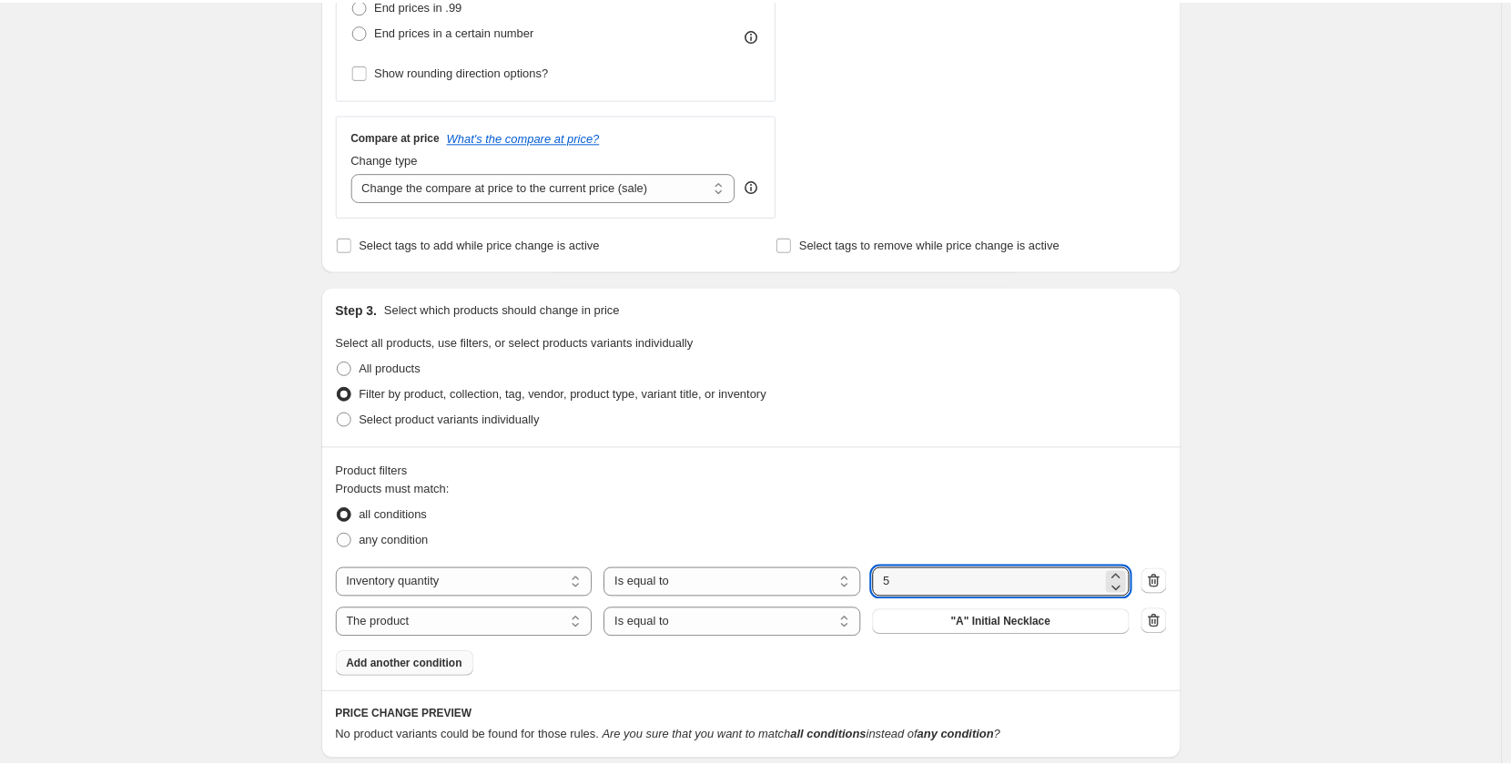
scroll to position [637, 0]
